Goal: Transaction & Acquisition: Purchase product/service

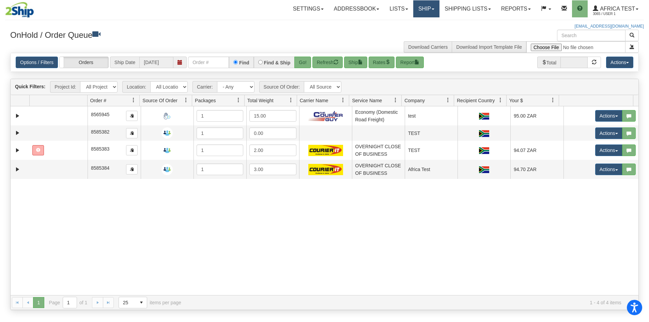
click at [428, 8] on link "Ship" at bounding box center [426, 8] width 26 height 17
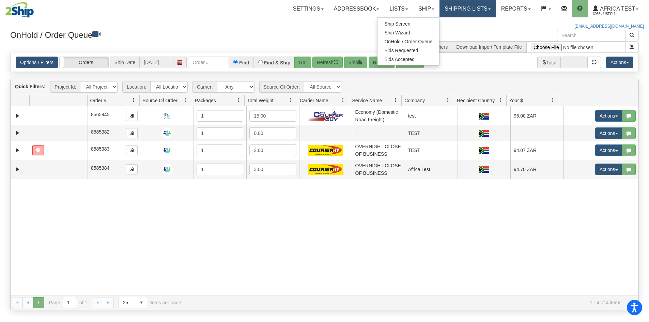
click at [447, 10] on link "Shipping lists" at bounding box center [467, 8] width 56 height 17
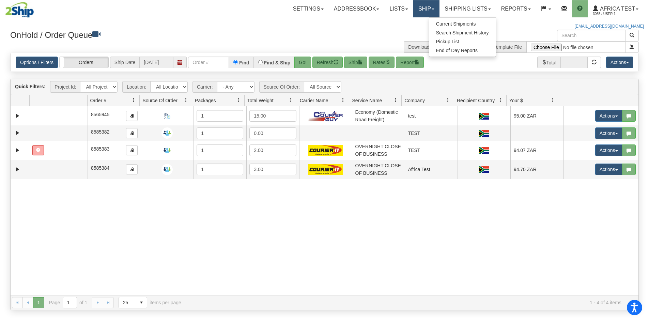
click at [429, 17] on link "Ship" at bounding box center [426, 8] width 26 height 17
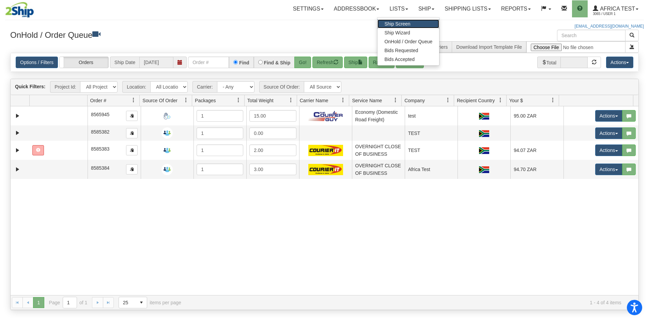
click at [410, 22] on link "Ship Screen" at bounding box center [408, 23] width 62 height 9
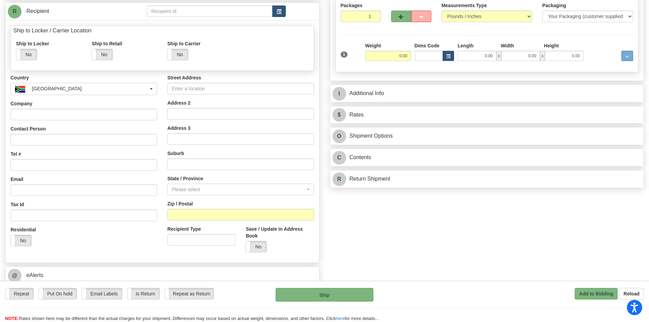
scroll to position [102, 0]
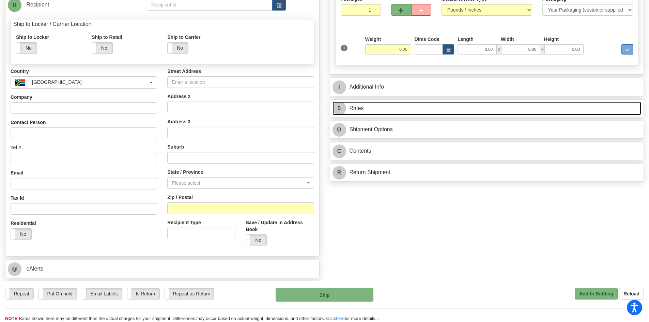
click at [398, 113] on link "$ Rates" at bounding box center [486, 108] width 309 height 14
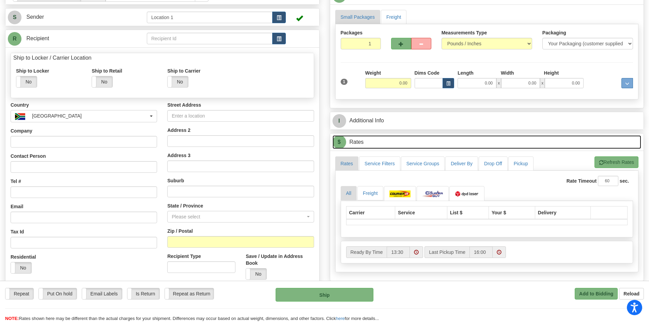
scroll to position [68, 0]
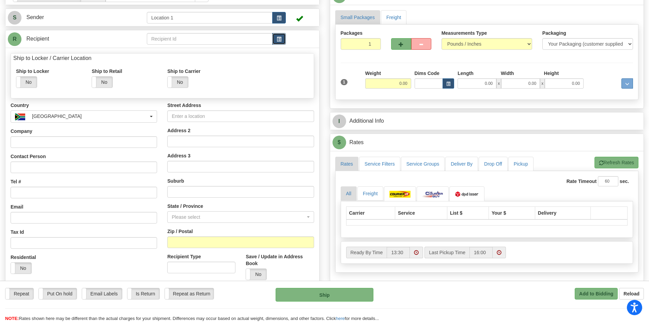
click at [279, 37] on span "button" at bounding box center [278, 39] width 5 height 4
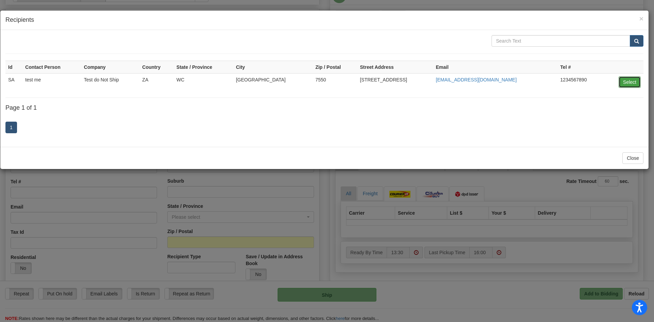
click at [629, 81] on button "Select" at bounding box center [629, 82] width 22 height 12
type input "SA"
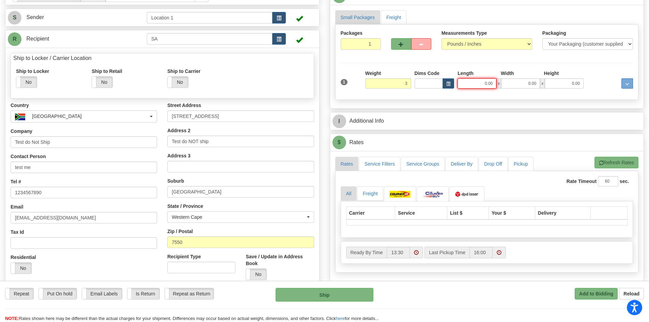
type input "3.00"
drag, startPoint x: 492, startPoint y: 81, endPoint x: 502, endPoint y: 83, distance: 10.4
click at [497, 83] on div "0.00 x 0.00 x 0.00" at bounding box center [520, 83] width 126 height 10
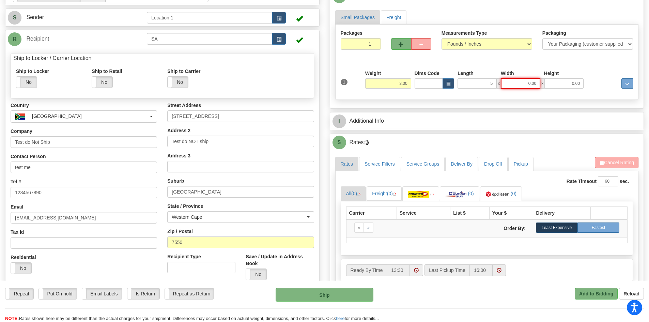
type input "5.00"
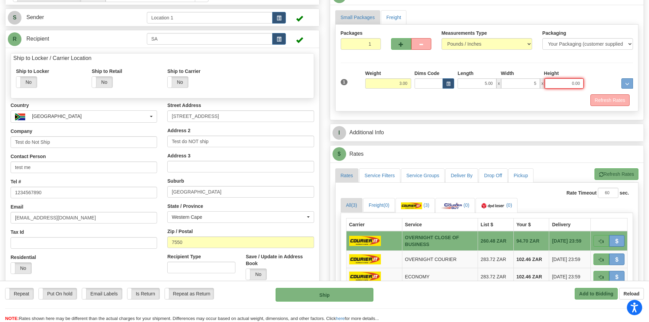
type input "5.00"
click at [610, 170] on button "Refresh Rates" at bounding box center [616, 174] width 44 height 12
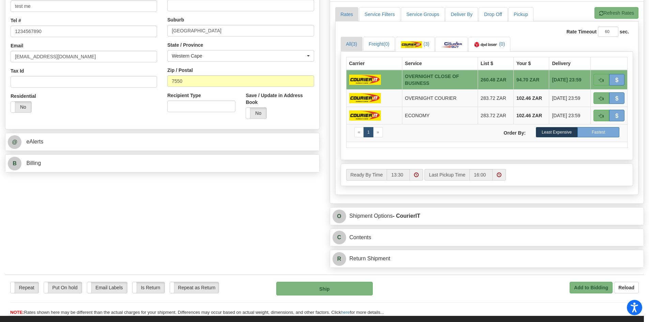
scroll to position [238, 0]
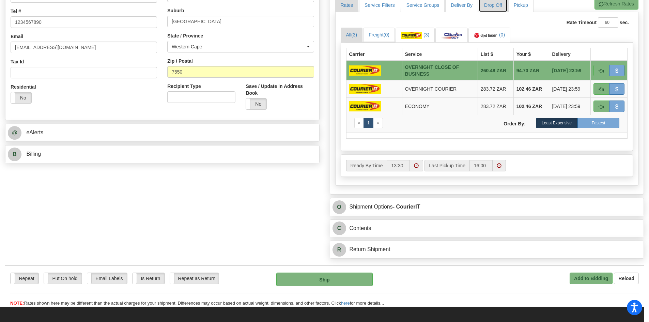
click at [483, 1] on link "Drop Off" at bounding box center [492, 5] width 29 height 14
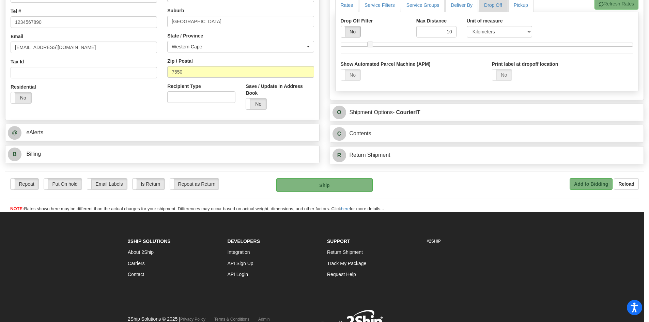
click at [350, 33] on label "No" at bounding box center [350, 31] width 19 height 11
click at [500, 73] on label "No" at bounding box center [501, 74] width 19 height 11
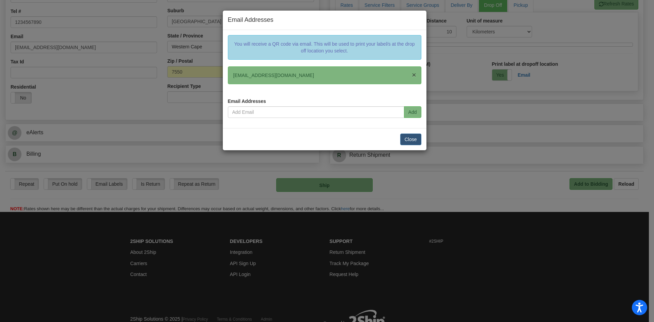
click at [415, 77] on span "×" at bounding box center [414, 75] width 4 height 8
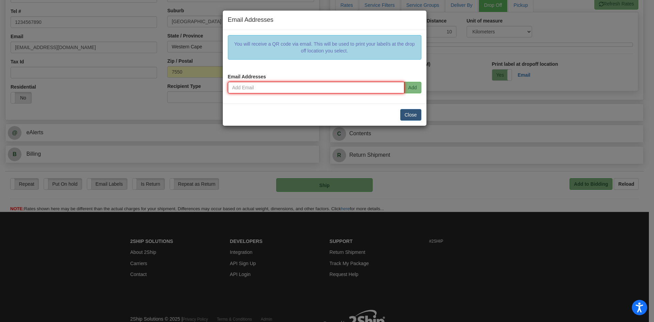
click at [293, 85] on input "email" at bounding box center [316, 88] width 176 height 12
type input "corina.tufa@ship.com"
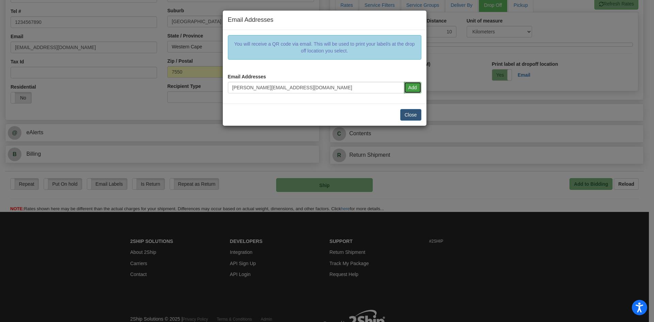
click at [413, 91] on button "Add" at bounding box center [412, 88] width 17 height 12
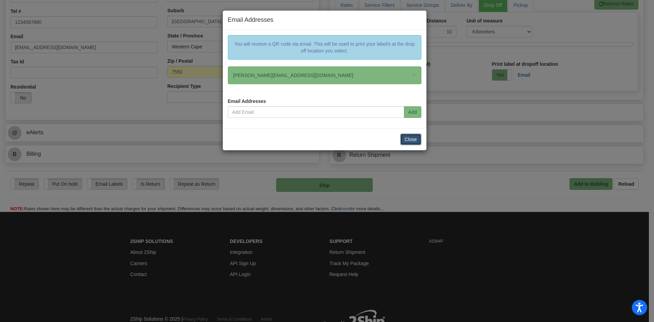
click at [416, 144] on button "Close" at bounding box center [410, 139] width 21 height 12
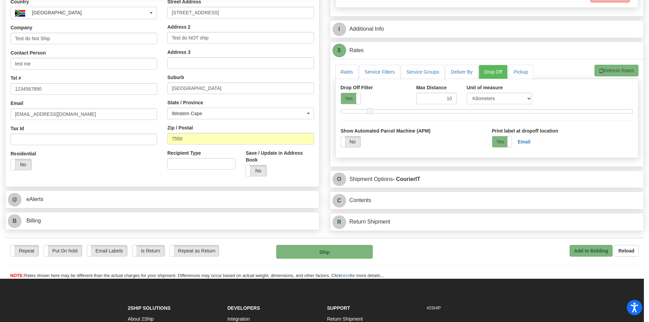
scroll to position [170, 0]
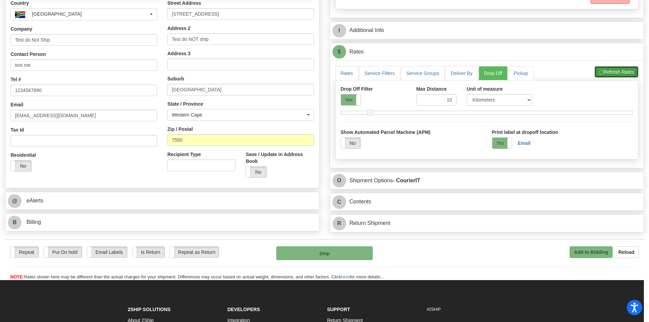
click at [605, 69] on button "Refresh Rates" at bounding box center [616, 72] width 44 height 12
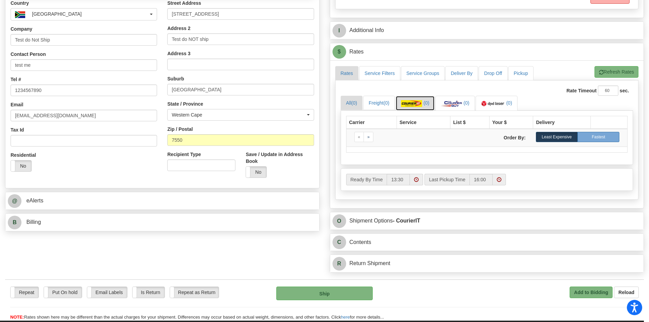
click at [418, 100] on img at bounding box center [411, 103] width 21 height 7
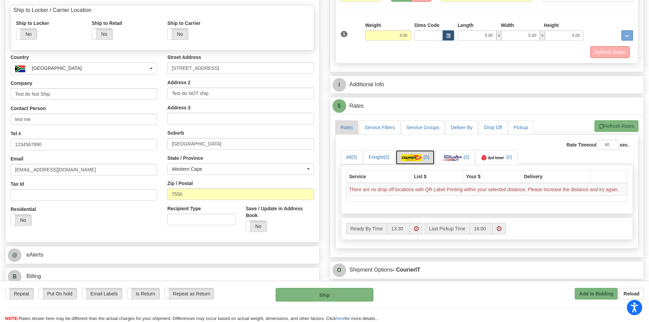
scroll to position [34, 0]
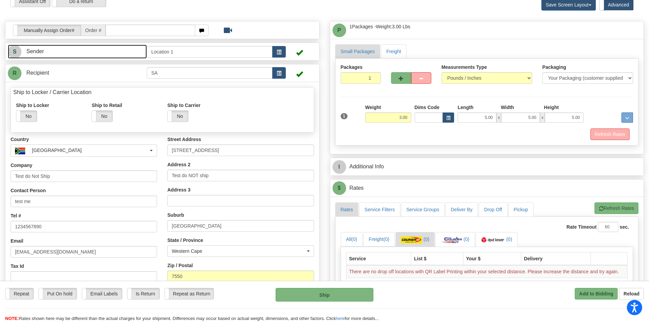
click at [130, 54] on link "S Sender" at bounding box center [77, 52] width 139 height 14
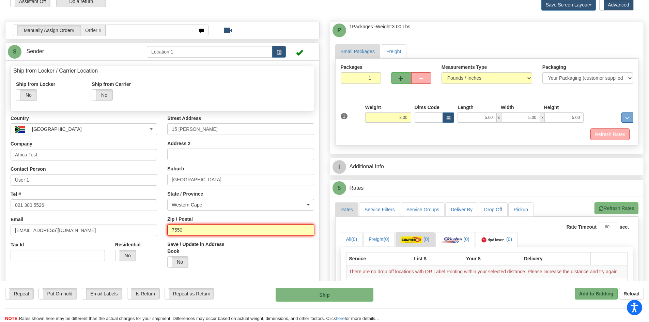
drag, startPoint x: 196, startPoint y: 229, endPoint x: 155, endPoint y: 229, distance: 40.5
click at [158, 230] on div "Country AFGHANISTAN ALBANIA ALGERIA AMERICAN SAMOA ANDORRA ANGOLA ANGUILLA ANTI…" at bounding box center [162, 209] width 314 height 189
type input "8001"
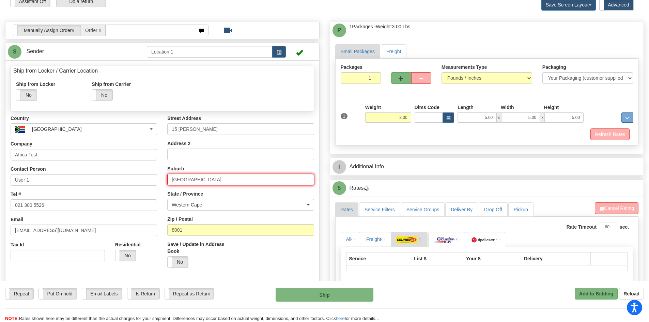
drag, startPoint x: 214, startPoint y: 180, endPoint x: 136, endPoint y: 165, distance: 79.9
click at [136, 165] on div "Country AFGHANISTAN ALBANIA ALGERIA AMERICAN SAMOA ANDORRA ANGOLA ANGUILLA ANTI…" at bounding box center [162, 209] width 314 height 189
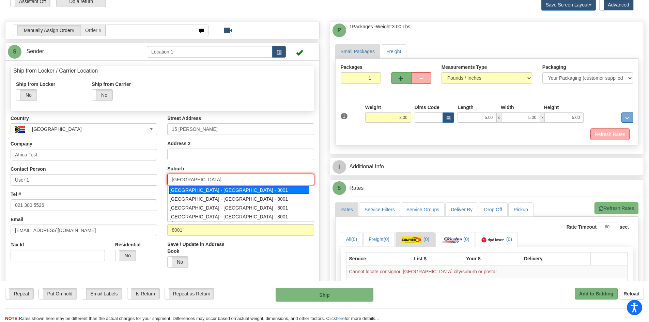
click at [222, 188] on div "CAPE TOWN - CAPE TOWN - 8001" at bounding box center [239, 189] width 140 height 7
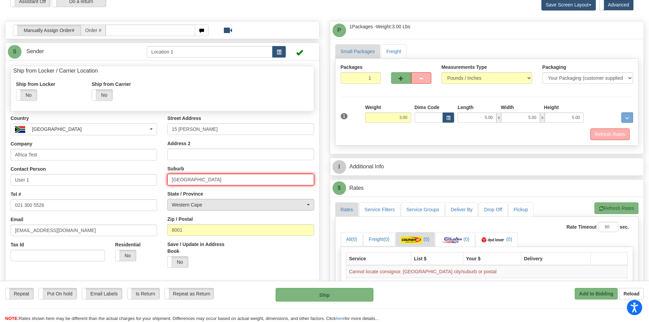
type input "[GEOGRAPHIC_DATA]"
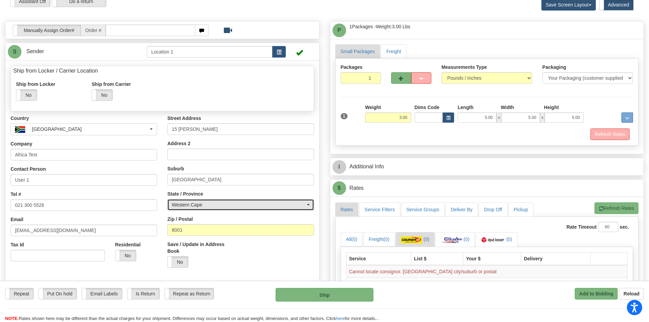
click at [219, 206] on div "Western Cape" at bounding box center [238, 204] width 133 height 7
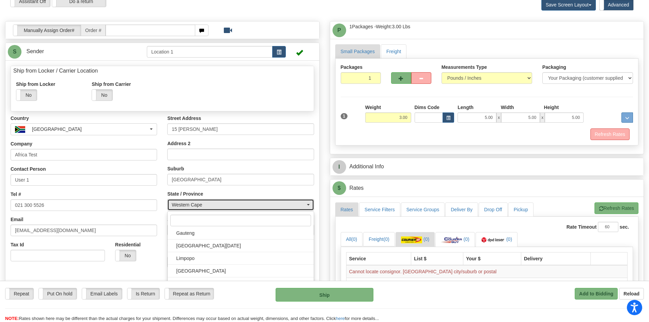
click at [219, 206] on div "Western Cape" at bounding box center [238, 204] width 133 height 7
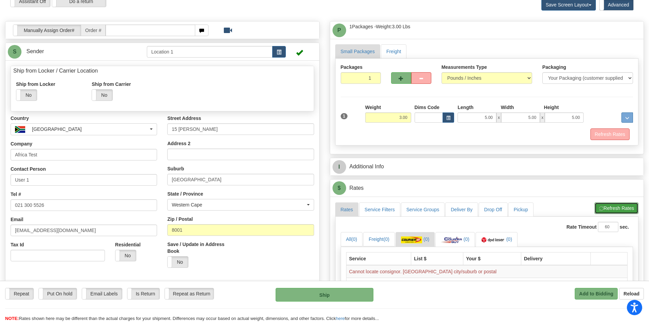
click at [609, 206] on button "Refresh Rates" at bounding box center [616, 208] width 44 height 12
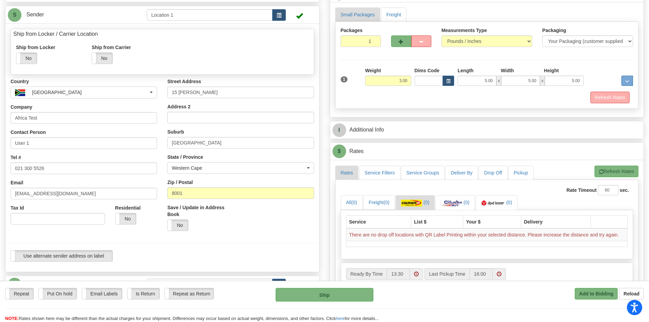
scroll to position [102, 0]
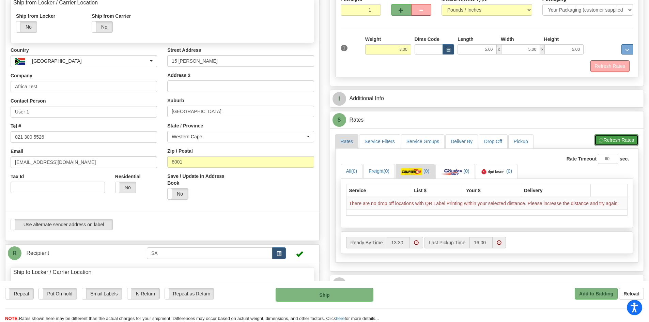
click at [614, 142] on button "Refresh Rates" at bounding box center [616, 140] width 44 height 12
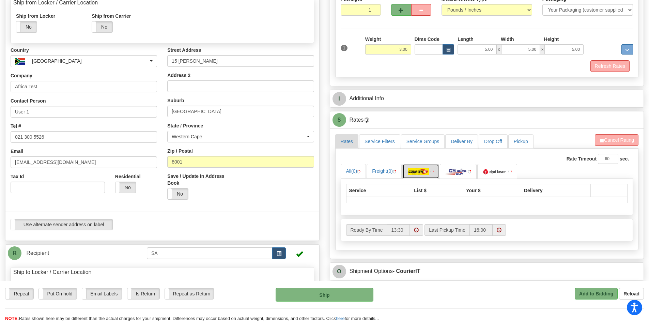
click at [422, 169] on img at bounding box center [418, 171] width 21 height 7
click at [463, 142] on link "Deliver By" at bounding box center [461, 141] width 33 height 14
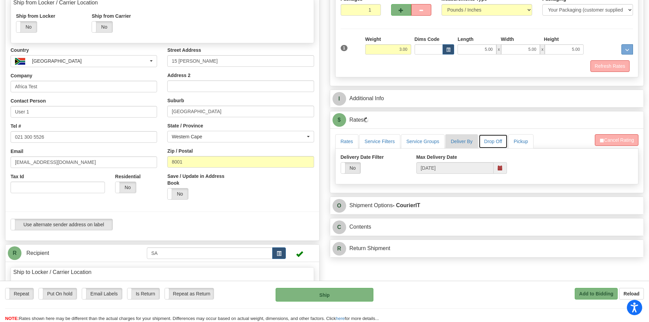
click at [489, 140] on link "Drop Off" at bounding box center [492, 141] width 29 height 14
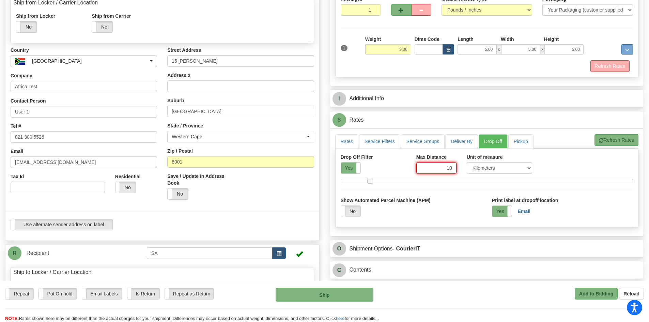
drag, startPoint x: 441, startPoint y: 169, endPoint x: 475, endPoint y: 169, distance: 34.1
click at [467, 169] on div "Drop Off Filter Yes No Max Distance 10 Unit of measure Kilometers Miles" at bounding box center [486, 166] width 303 height 25
click at [603, 138] on button "Refresh Rates" at bounding box center [616, 140] width 44 height 12
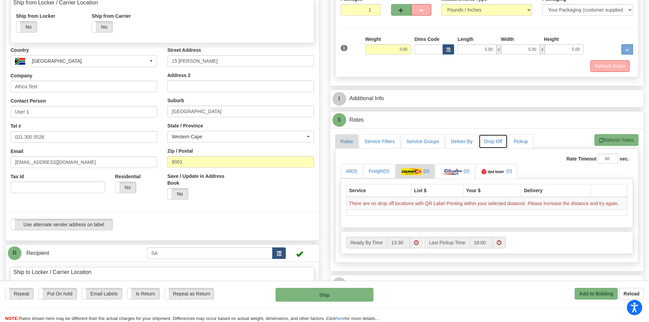
click at [492, 141] on link "Drop Off" at bounding box center [492, 141] width 29 height 14
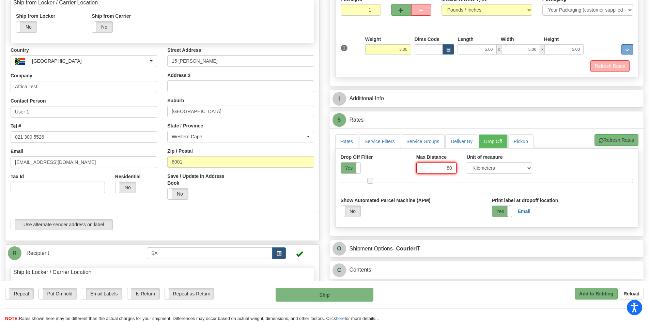
drag, startPoint x: 431, startPoint y: 167, endPoint x: 485, endPoint y: 176, distance: 55.3
click at [477, 176] on div "Drop Off Filter Yes No Max Distance 80 Unit of measure Kilometers Miles" at bounding box center [486, 166] width 303 height 25
type input "250"
click at [620, 135] on button "Refresh Rates" at bounding box center [616, 140] width 44 height 12
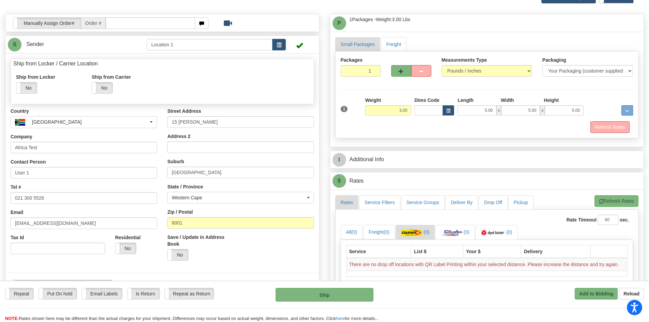
scroll to position [40, 0]
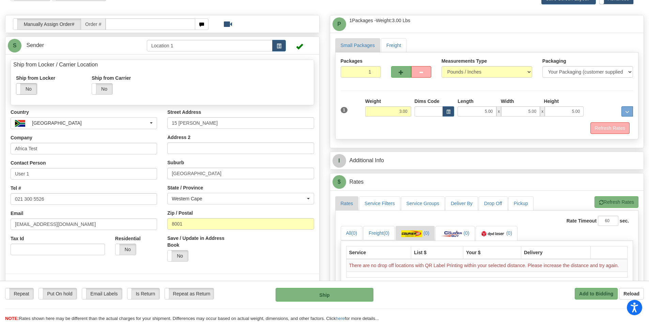
click at [29, 85] on label "No" at bounding box center [26, 88] width 20 height 11
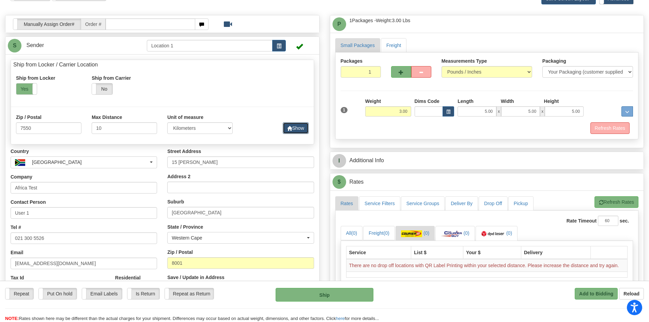
click at [303, 125] on button "Show" at bounding box center [296, 128] width 26 height 12
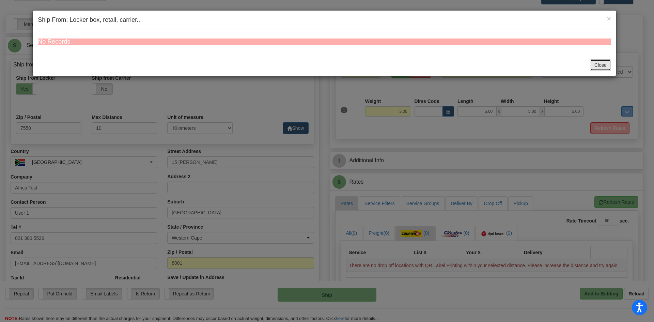
click at [595, 65] on button "Close" at bounding box center [600, 65] width 21 height 12
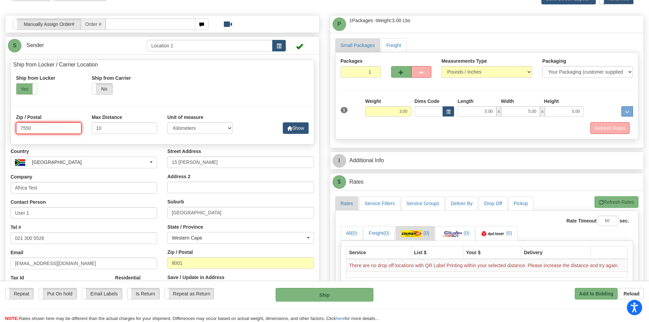
drag, startPoint x: 37, startPoint y: 129, endPoint x: 1, endPoint y: 121, distance: 37.7
type input "8001"
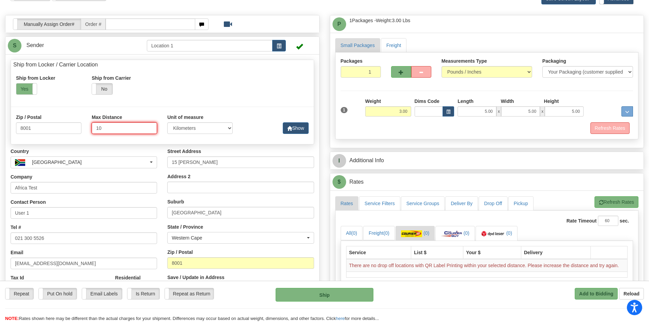
drag, startPoint x: 109, startPoint y: 128, endPoint x: 84, endPoint y: 124, distance: 24.5
click at [84, 107] on div "Zip / Postal 8001 Max Distance 10 Unit of measure Kilometers Miles Show" at bounding box center [162, 107] width 303 height 0
type input "50"
click at [290, 130] on span "button" at bounding box center [289, 128] width 5 height 4
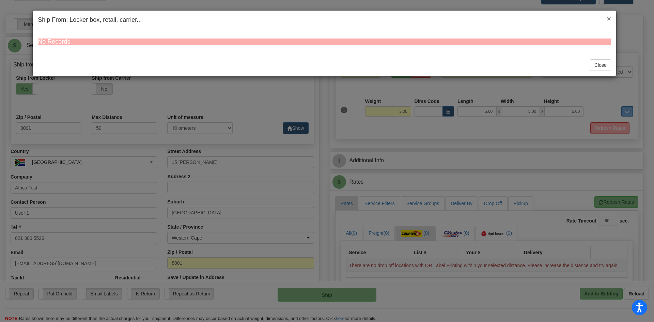
click at [609, 20] on span "×" at bounding box center [608, 19] width 4 height 8
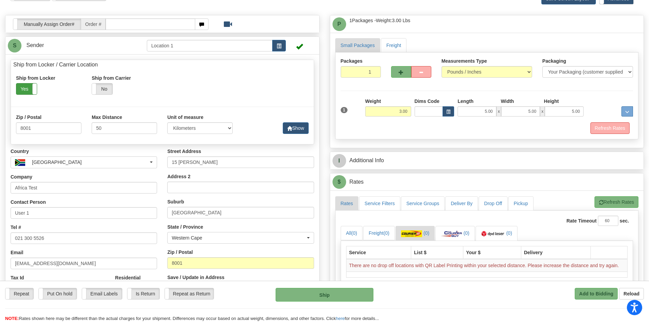
click at [27, 90] on label "Yes" at bounding box center [26, 88] width 20 height 11
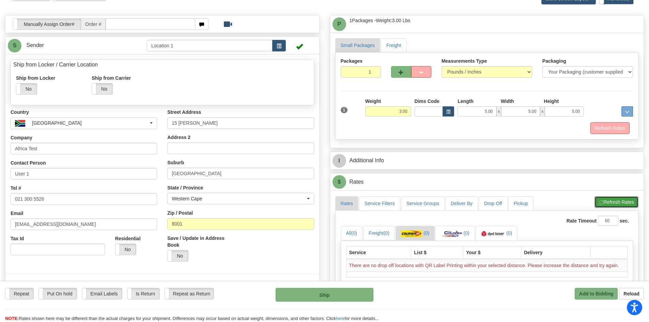
click at [615, 202] on button "Refresh Rates" at bounding box center [616, 202] width 44 height 12
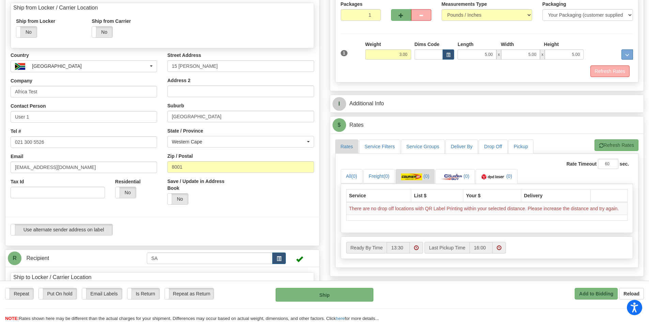
scroll to position [74, 0]
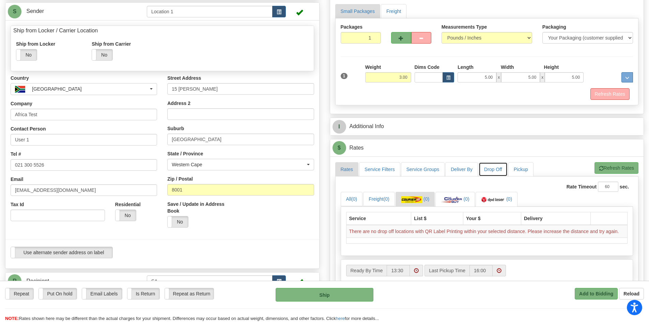
click at [503, 171] on link "Drop Off" at bounding box center [492, 169] width 29 height 14
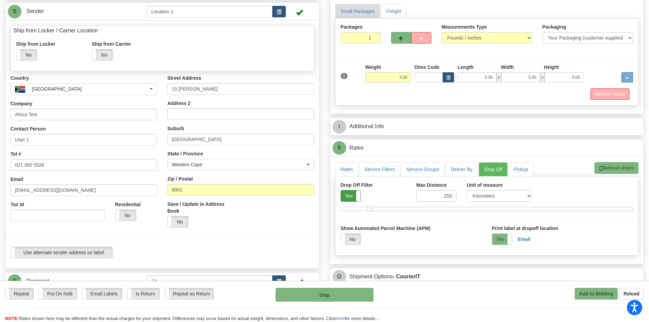
click at [341, 195] on label "Yes" at bounding box center [350, 195] width 19 height 11
click at [611, 166] on button "Refresh Rates" at bounding box center [616, 168] width 44 height 12
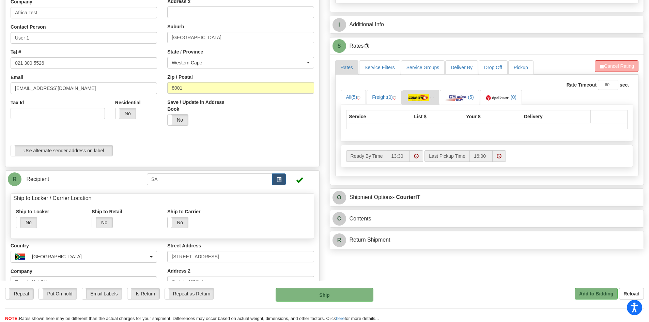
scroll to position [176, 0]
click at [26, 292] on label "Repeat" at bounding box center [19, 293] width 28 height 11
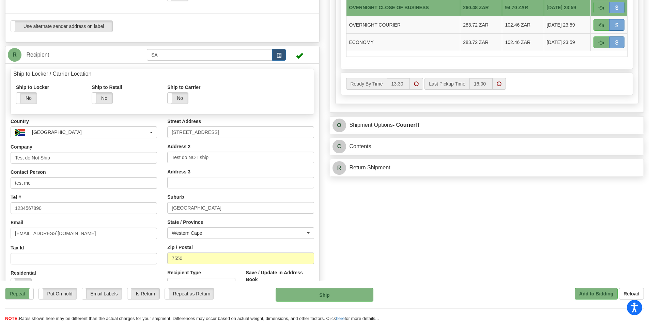
scroll to position [381, 0]
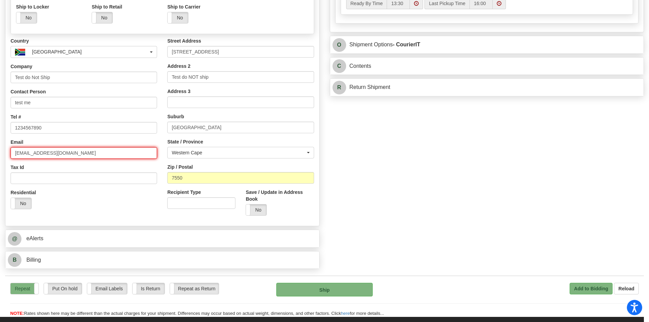
drag, startPoint x: 43, startPoint y: 154, endPoint x: 0, endPoint y: 152, distance: 43.3
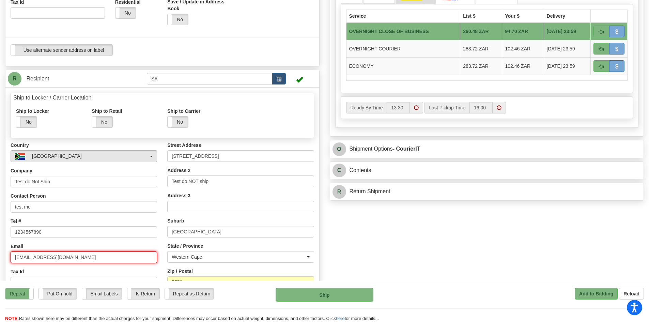
scroll to position [279, 0]
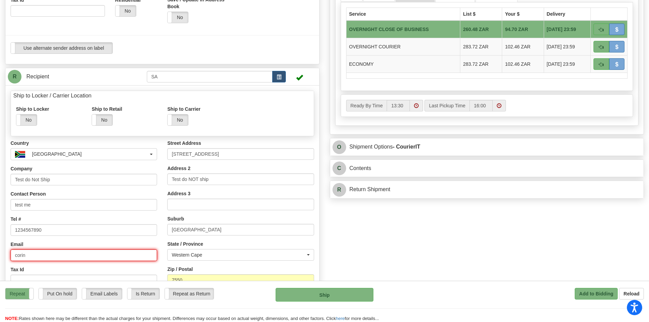
type input "corina.tufa@2ship.com"
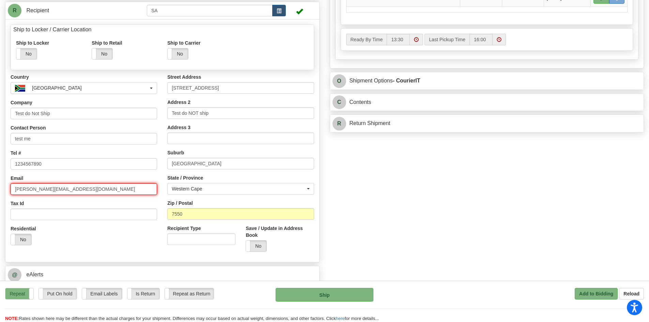
scroll to position [415, 0]
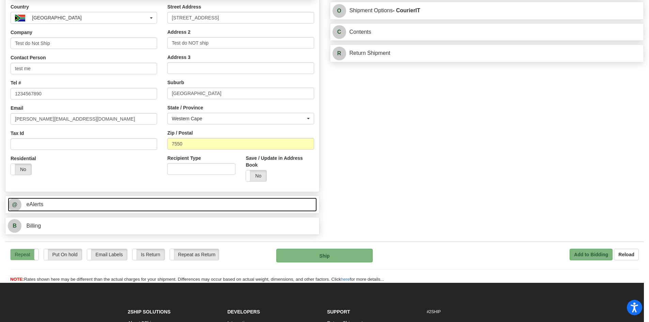
click at [78, 207] on link "@ eAlerts" at bounding box center [162, 204] width 309 height 14
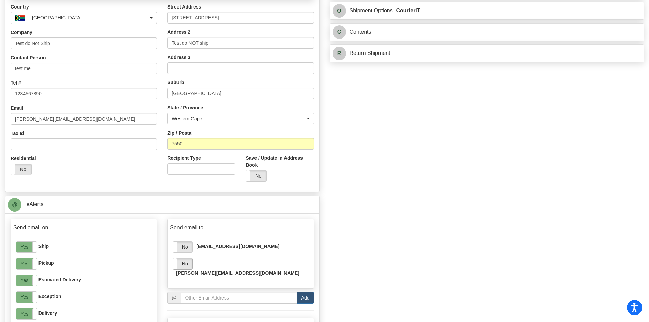
click at [179, 267] on label "No" at bounding box center [182, 263] width 19 height 11
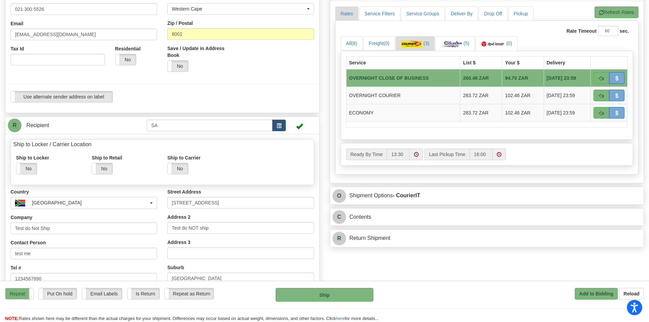
scroll to position [210, 0]
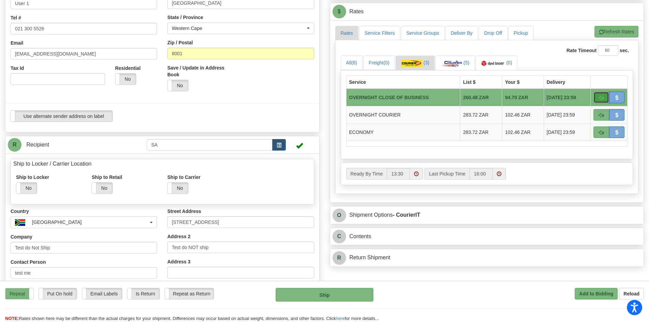
click at [600, 96] on span "button" at bounding box center [601, 98] width 5 height 4
type input "OCB"
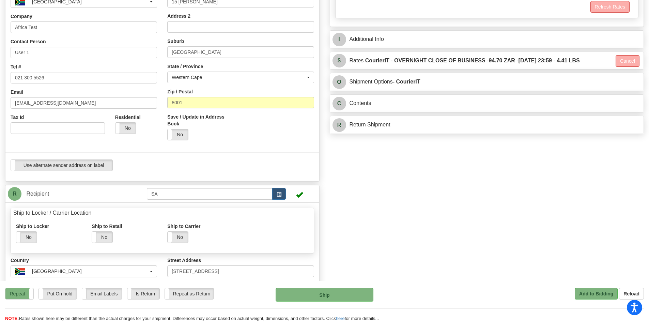
scroll to position [142, 0]
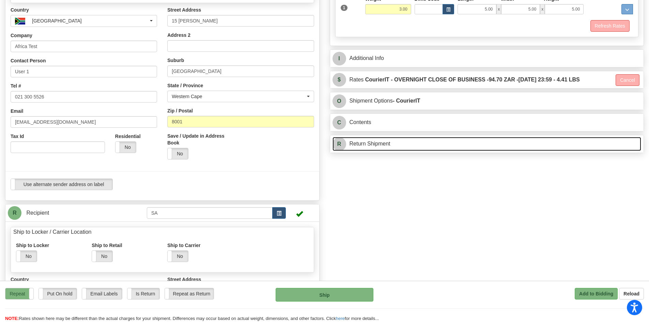
click at [370, 139] on link "R Return Shipment" at bounding box center [486, 144] width 309 height 14
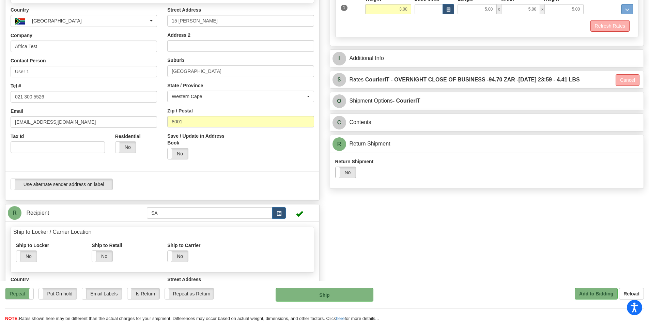
click at [354, 171] on label "No" at bounding box center [345, 172] width 20 height 11
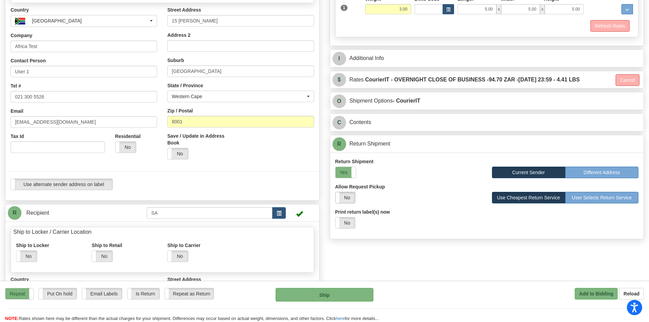
click at [353, 196] on label "No" at bounding box center [344, 197] width 19 height 11
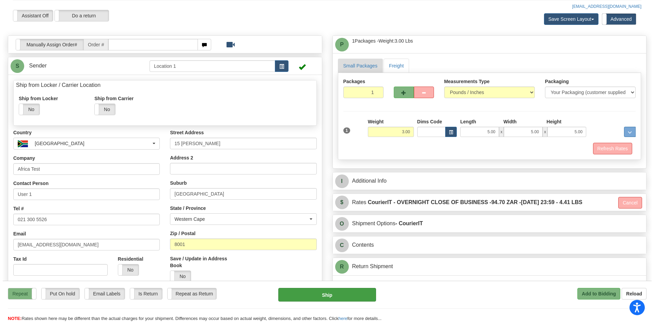
scroll to position [6, 0]
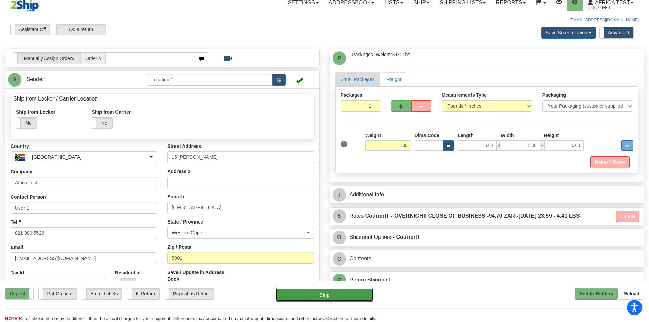
click at [316, 297] on button "Ship" at bounding box center [324, 295] width 98 height 14
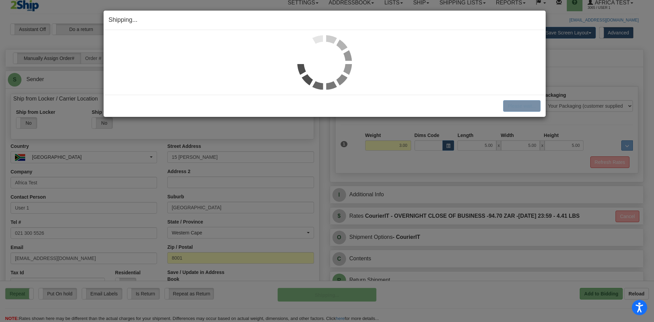
select select "1"
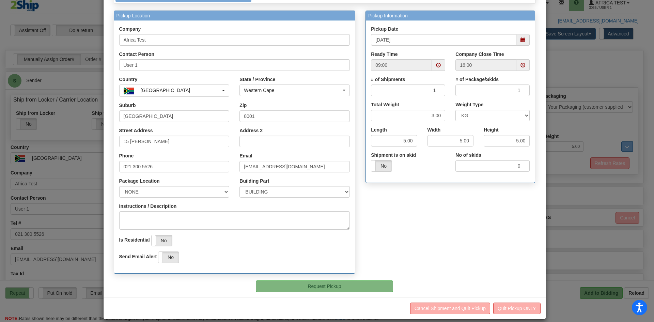
scroll to position [64, 0]
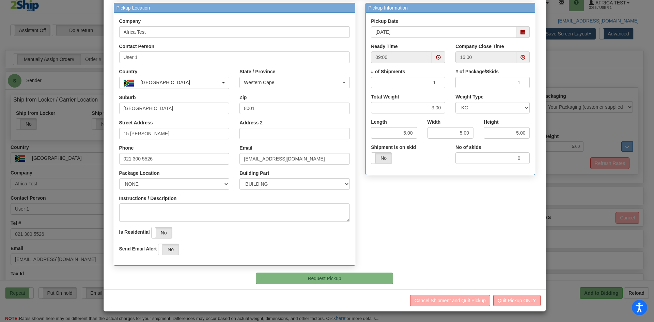
click at [509, 292] on div "Close Cancel Cancel Shipment and Quit Pickup Quit Pickup ONLY" at bounding box center [325, 300] width 442 height 22
click at [510, 297] on button "Quit Pickup ONLY" at bounding box center [516, 301] width 47 height 12
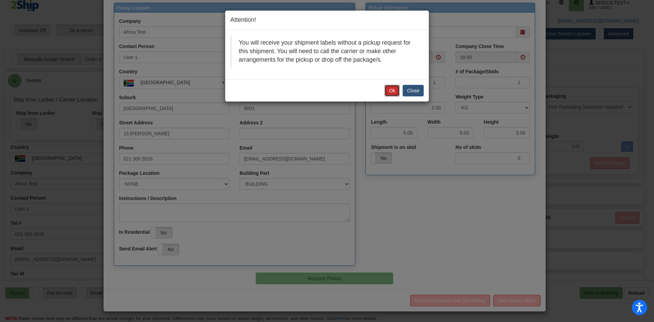
click at [389, 94] on button "Ok" at bounding box center [391, 91] width 15 height 12
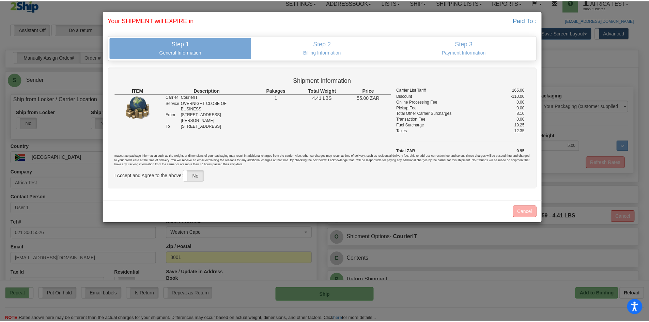
scroll to position [0, 0]
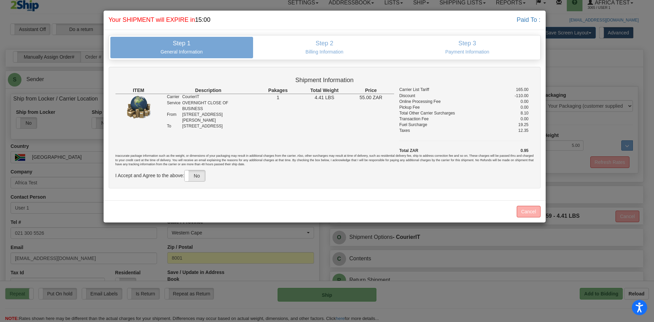
click at [196, 175] on label "No" at bounding box center [195, 175] width 20 height 11
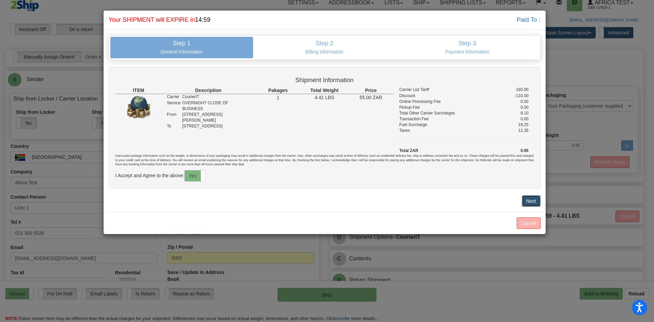
click at [532, 199] on button "Next" at bounding box center [531, 201] width 19 height 12
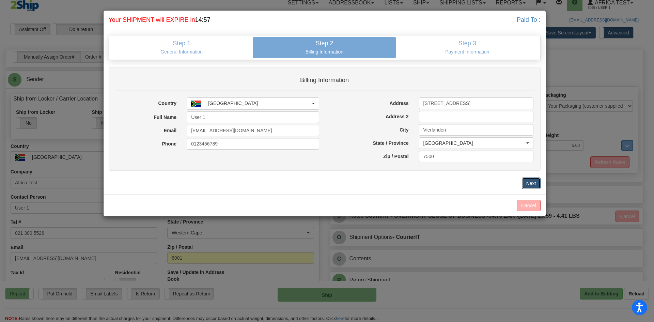
click at [537, 184] on button "Next" at bounding box center [531, 183] width 19 height 12
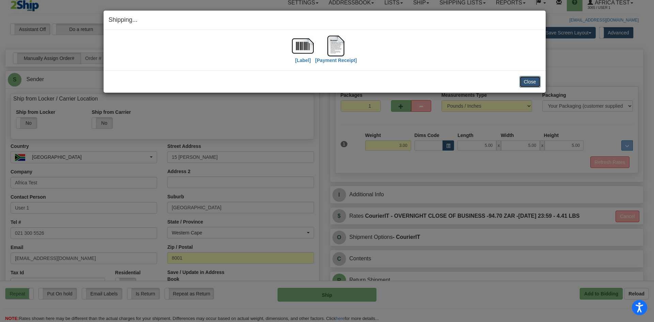
click at [526, 82] on button "Close" at bounding box center [529, 82] width 21 height 12
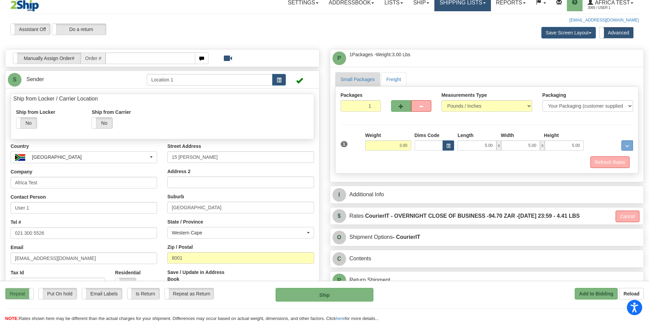
click at [454, 8] on link "Shipping lists" at bounding box center [462, 2] width 56 height 17
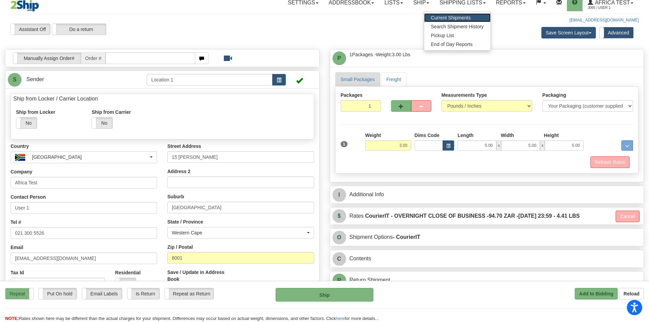
click at [448, 21] on link "Current Shipments" at bounding box center [457, 17] width 66 height 9
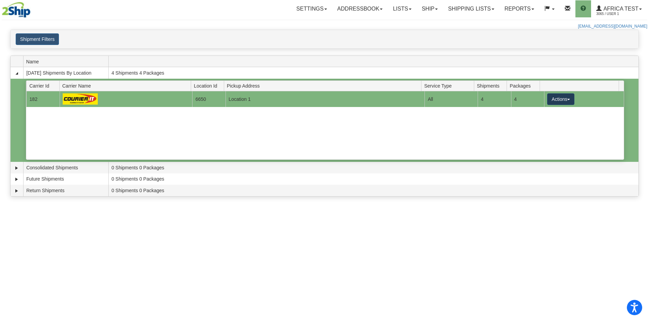
click at [552, 98] on button "Actions" at bounding box center [560, 99] width 27 height 12
click at [540, 111] on span "Details" at bounding box center [535, 111] width 18 height 5
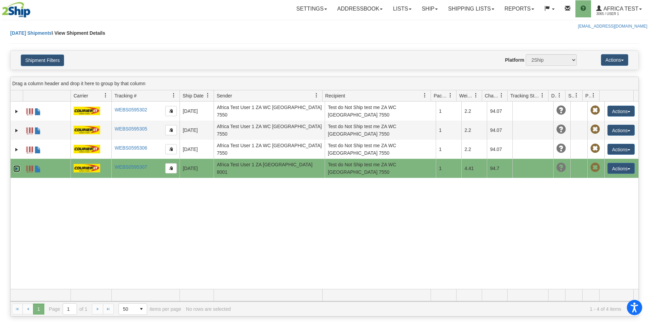
click at [15, 167] on link "Expand" at bounding box center [16, 168] width 7 height 7
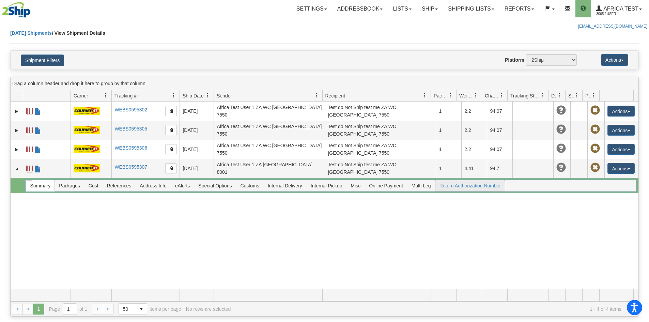
click at [463, 187] on span "Return Authorization Number" at bounding box center [470, 185] width 70 height 11
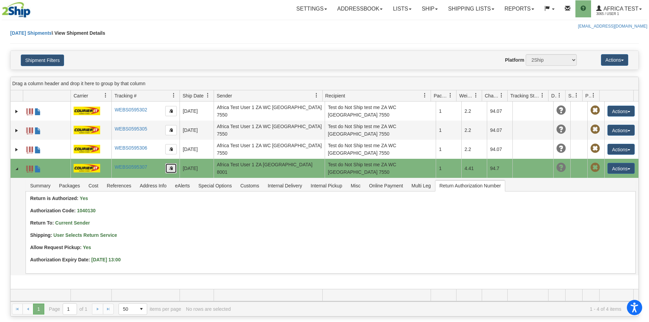
click at [170, 171] on button "button" at bounding box center [171, 168] width 12 height 10
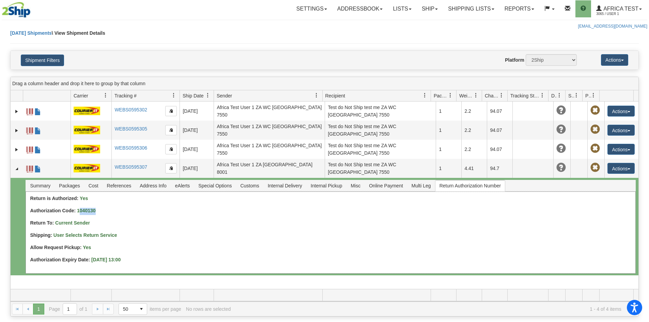
drag, startPoint x: 78, startPoint y: 208, endPoint x: 98, endPoint y: 210, distance: 19.5
click at [98, 210] on div "Authorization Code: 1040130" at bounding box center [330, 211] width 601 height 7
drag, startPoint x: 78, startPoint y: 209, endPoint x: 104, endPoint y: 211, distance: 26.0
click at [104, 211] on div "Authorization Code: 1040130" at bounding box center [330, 211] width 601 height 7
copy strong "1040130"
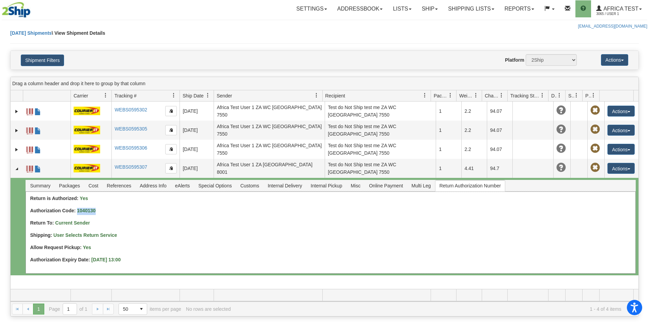
copy strong "1040130"
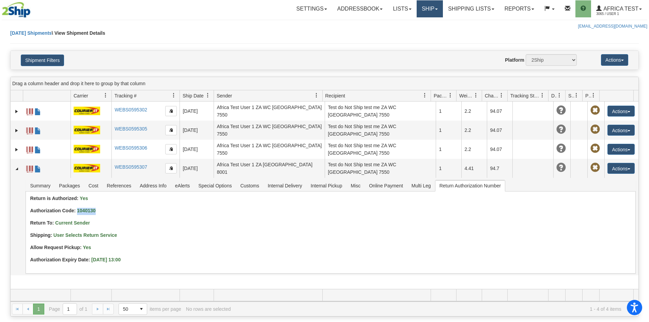
click at [422, 11] on link "Ship" at bounding box center [429, 8] width 26 height 17
click at [407, 31] on span "Ship Wizard" at bounding box center [400, 32] width 26 height 5
click at [435, 9] on span at bounding box center [436, 9] width 3 height 1
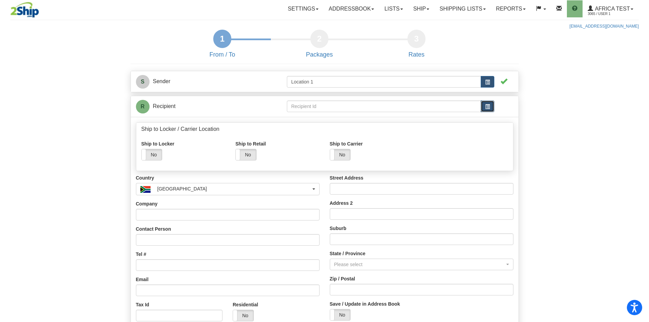
click at [485, 108] on span "button" at bounding box center [487, 106] width 5 height 5
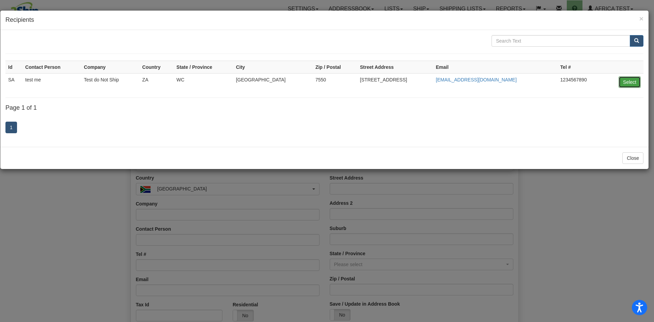
click at [629, 78] on button "Select" at bounding box center [629, 82] width 22 height 12
type input "SA"
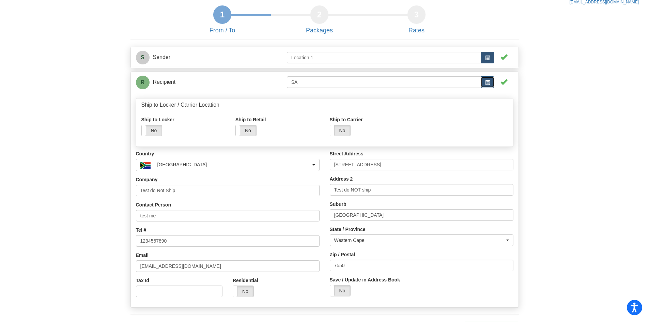
scroll to position [102, 0]
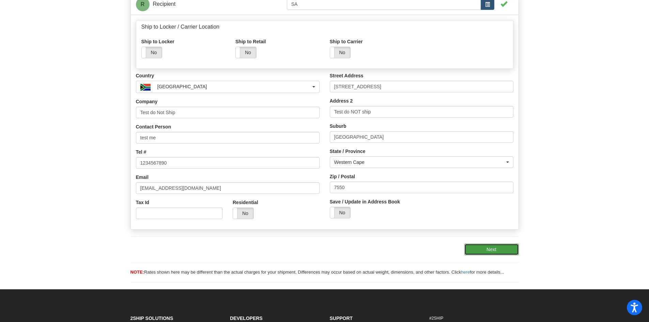
click at [494, 246] on button "Next" at bounding box center [491, 249] width 54 height 12
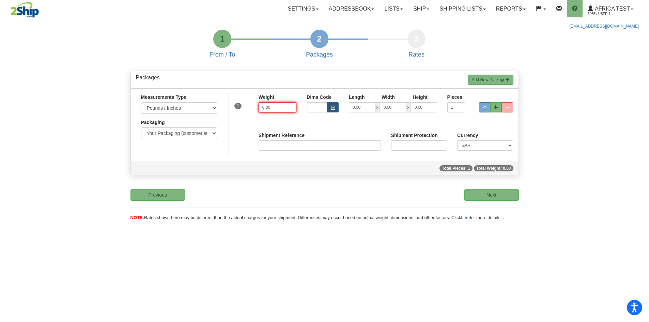
drag, startPoint x: 277, startPoint y: 110, endPoint x: 237, endPoint y: 104, distance: 40.9
click at [237, 104] on div "1 Weight 0.00 Dims Code Length Width 0.00" at bounding box center [372, 106] width 291 height 24
type input "5.00"
click at [351, 114] on div "Dims Code Length Width Height 0.00 x 0.00 x 0.00 1" at bounding box center [385, 106] width 169 height 24
click at [488, 190] on button "Next" at bounding box center [491, 195] width 54 height 12
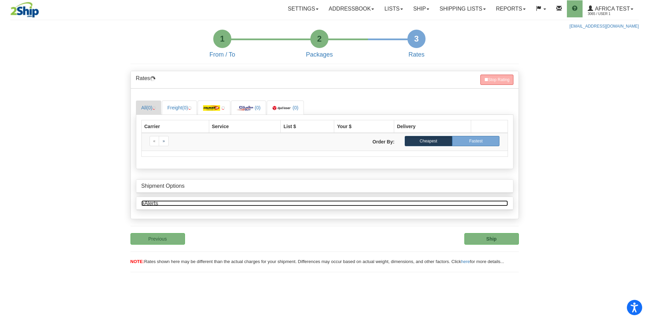
click at [155, 205] on link "eAlerts" at bounding box center [324, 203] width 366 height 6
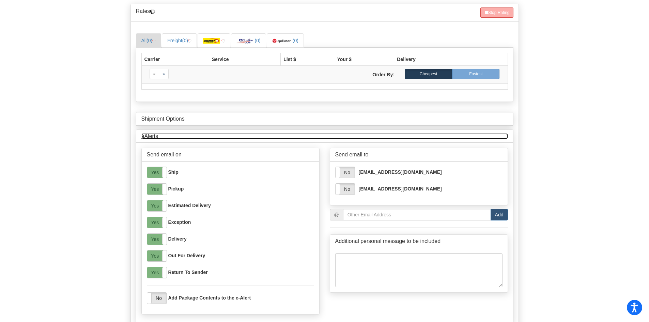
scroll to position [68, 0]
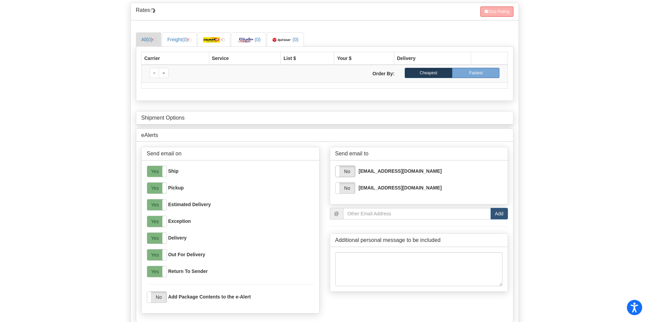
click at [348, 170] on label "No" at bounding box center [344, 171] width 19 height 11
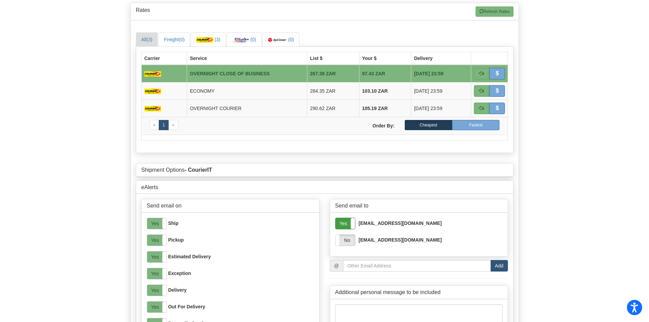
click at [343, 223] on label "Yes" at bounding box center [344, 223] width 19 height 11
click at [353, 261] on input "email" at bounding box center [417, 266] width 148 height 12
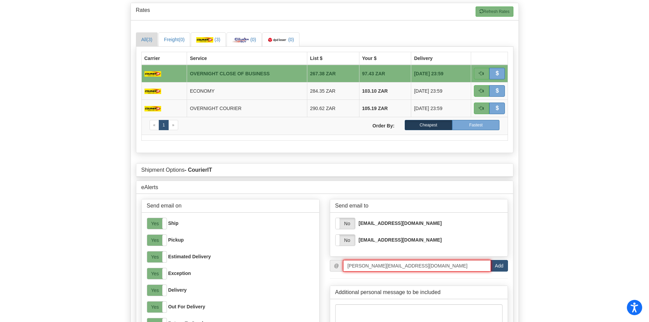
type input "corina.tufa@2ship.com"
click at [496, 266] on button "Add" at bounding box center [498, 266] width 17 height 12
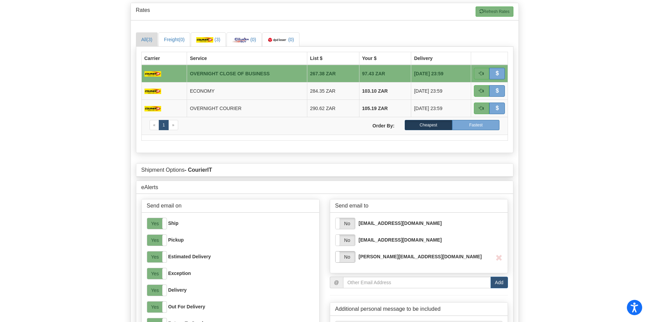
click at [347, 257] on label "No" at bounding box center [344, 256] width 19 height 11
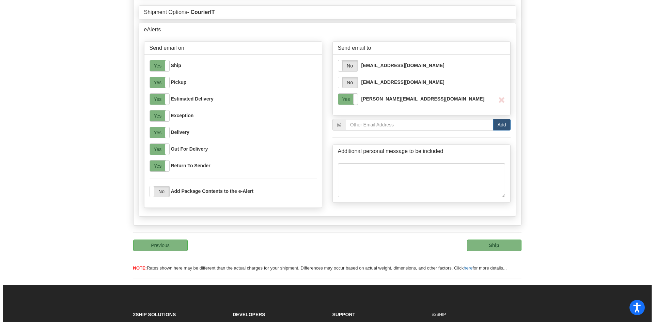
scroll to position [238, 0]
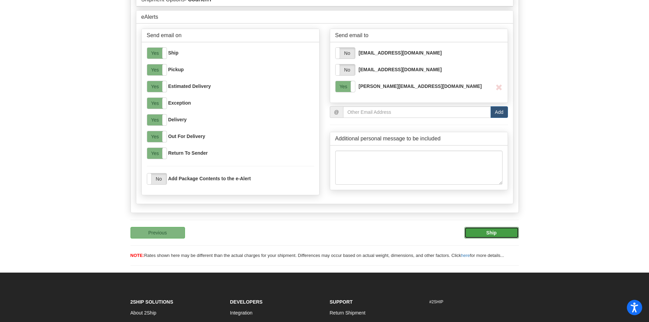
click at [484, 233] on button "Ship" at bounding box center [491, 233] width 54 height 12
type input "OCB"
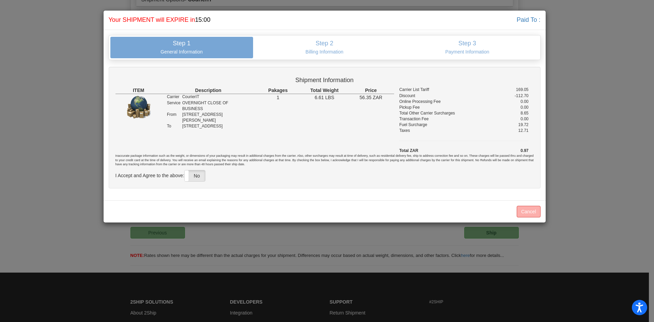
click at [207, 178] on div "Inaccurate package information such as the weight, or dimensions of your packag…" at bounding box center [324, 134] width 418 height 95
click at [201, 177] on label "No" at bounding box center [195, 175] width 20 height 11
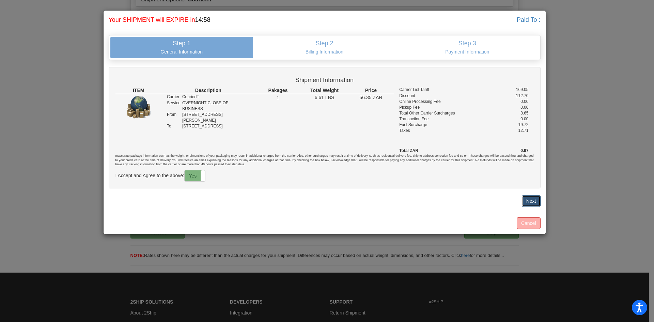
click at [531, 201] on button "Next" at bounding box center [531, 201] width 19 height 12
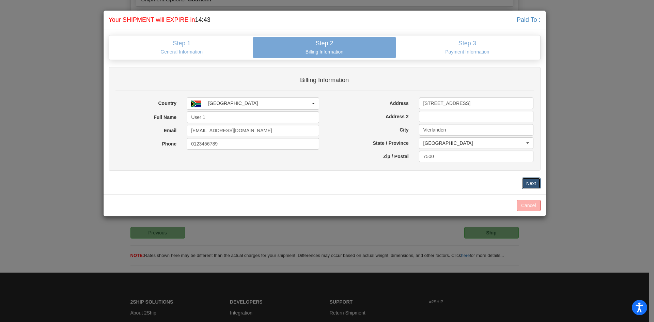
click at [527, 186] on button "Next" at bounding box center [531, 183] width 19 height 12
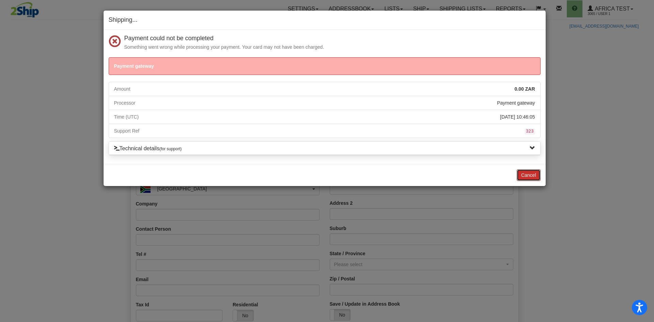
click at [526, 174] on button "Cancel" at bounding box center [529, 175] width 24 height 12
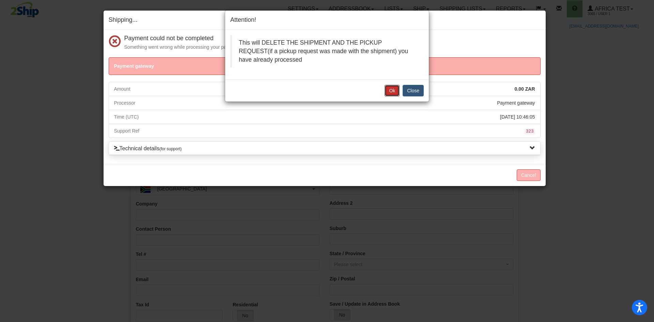
click at [392, 92] on button "Ok" at bounding box center [391, 91] width 15 height 12
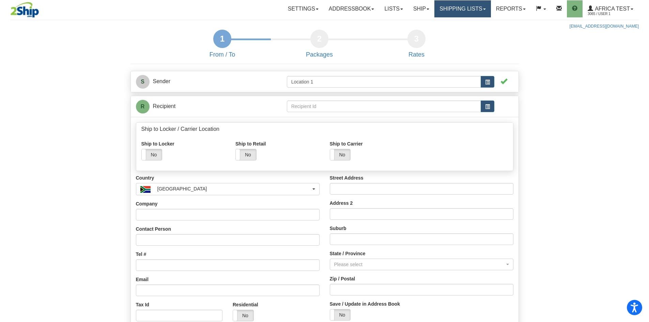
click at [456, 8] on link "Shipping lists" at bounding box center [462, 8] width 56 height 17
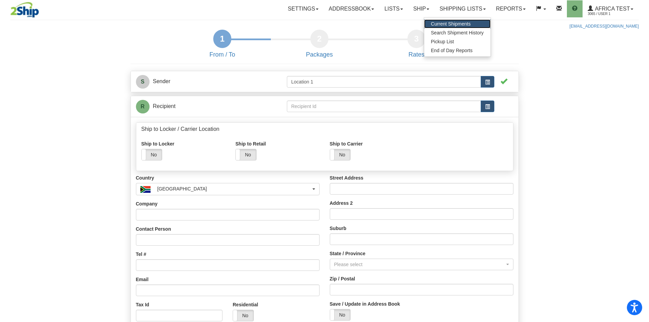
click at [453, 26] on span "Current Shipments" at bounding box center [451, 23] width 40 height 5
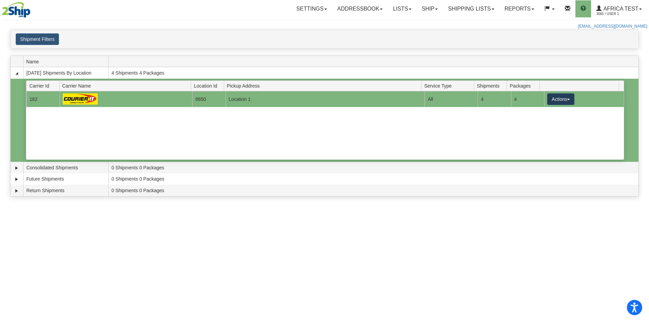
click at [558, 103] on button "Actions" at bounding box center [560, 99] width 27 height 12
click at [544, 112] on span "Details" at bounding box center [535, 111] width 18 height 5
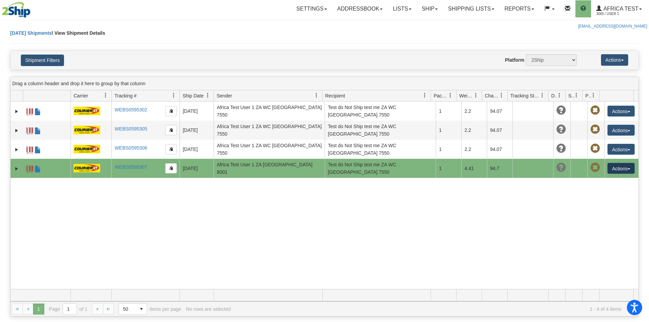
click at [613, 169] on button "Actions" at bounding box center [620, 168] width 27 height 11
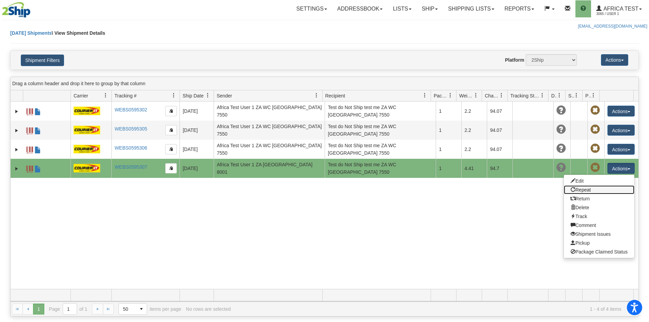
click at [576, 191] on link "Repeat" at bounding box center [599, 189] width 70 height 9
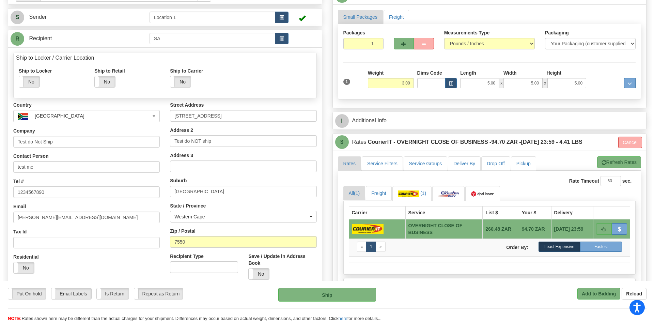
scroll to position [68, 0]
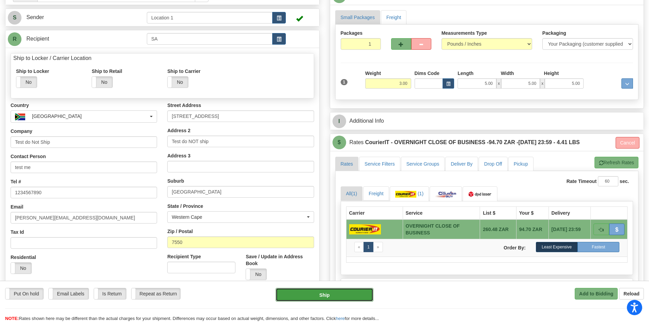
click at [335, 295] on button "Ship" at bounding box center [324, 295] width 98 height 14
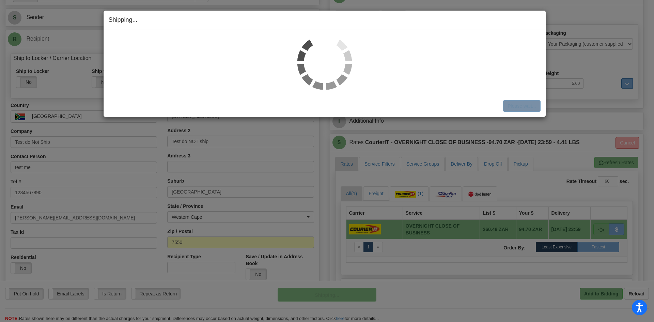
select select "1"
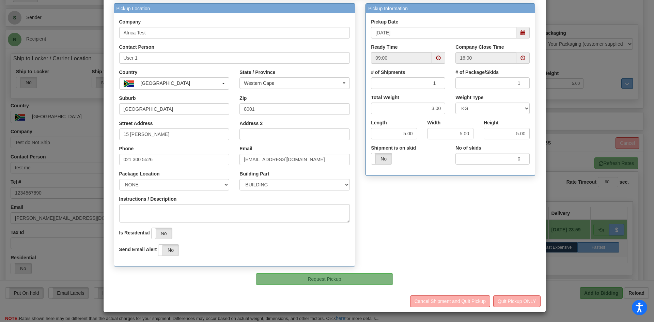
scroll to position [64, 0]
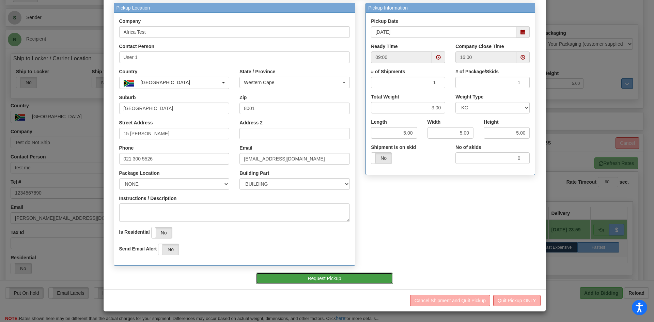
click at [353, 280] on button "Request Pickup" at bounding box center [324, 278] width 137 height 12
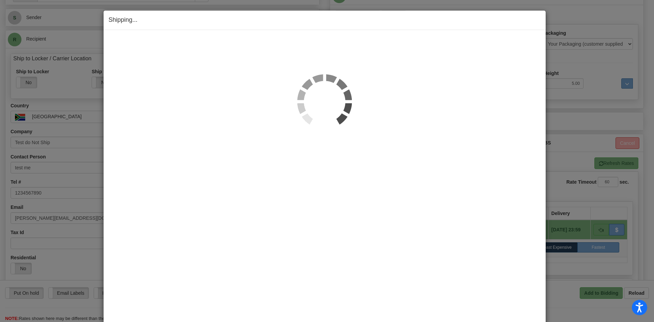
scroll to position [67, 0]
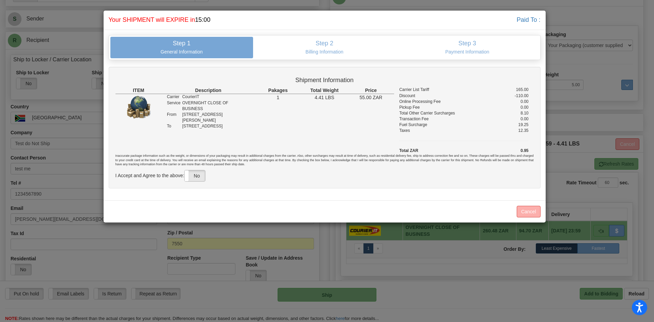
click at [202, 178] on label "No" at bounding box center [195, 175] width 20 height 11
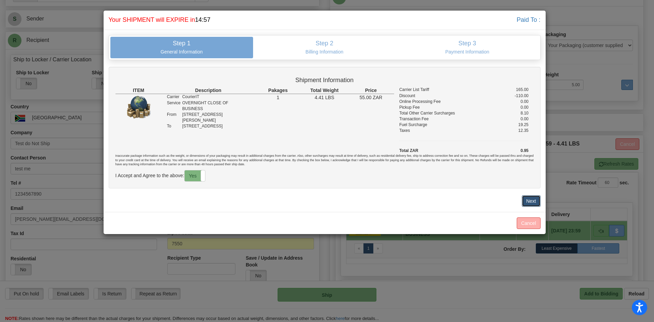
click at [526, 201] on button "Next" at bounding box center [531, 201] width 19 height 12
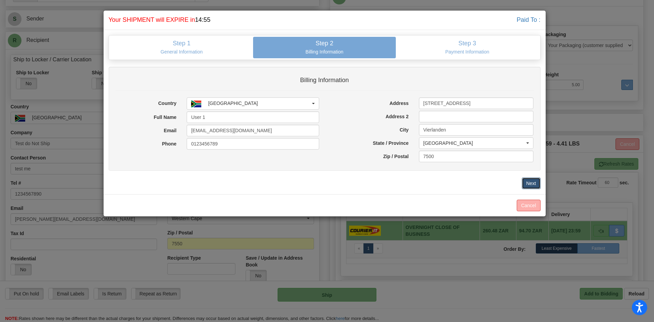
click at [527, 186] on button "Next" at bounding box center [531, 183] width 19 height 12
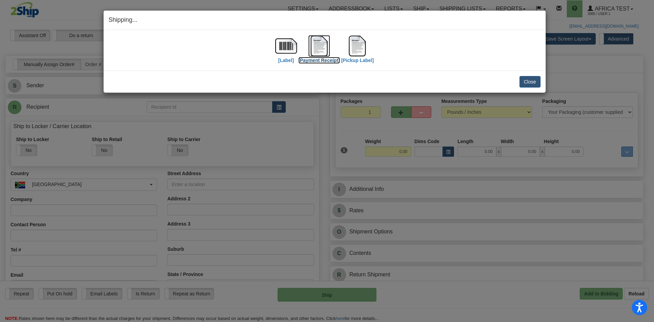
click at [321, 42] on img at bounding box center [319, 46] width 22 height 22
click at [530, 82] on button "Close" at bounding box center [529, 82] width 21 height 12
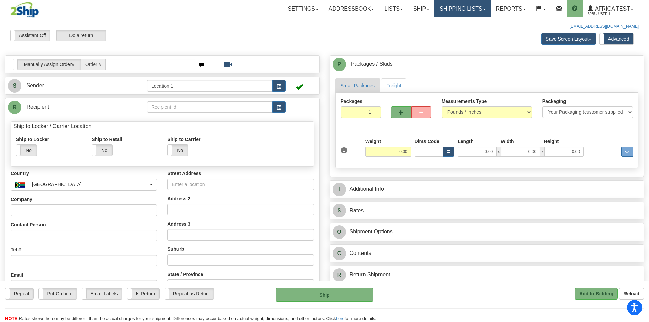
click at [449, 9] on link "Shipping lists" at bounding box center [462, 8] width 56 height 17
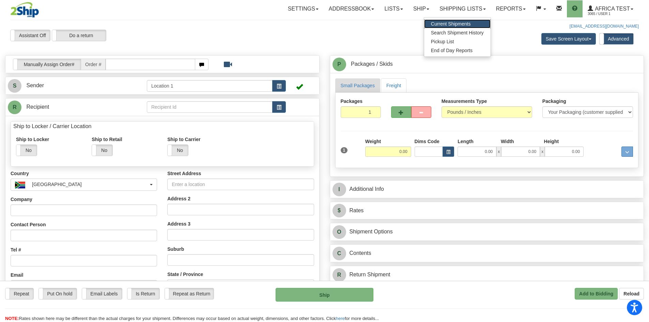
click at [443, 25] on span "Current Shipments" at bounding box center [451, 23] width 40 height 5
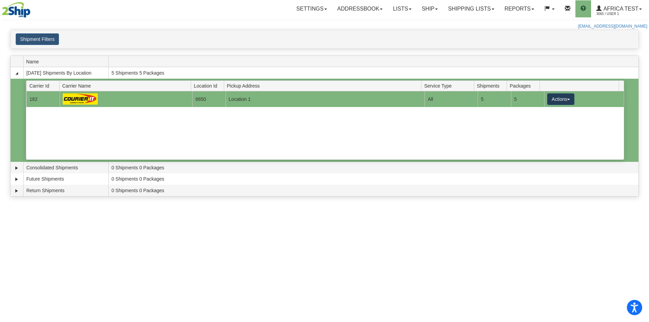
click at [560, 98] on button "Actions" at bounding box center [560, 99] width 27 height 12
click at [537, 113] on span "Details" at bounding box center [535, 111] width 18 height 5
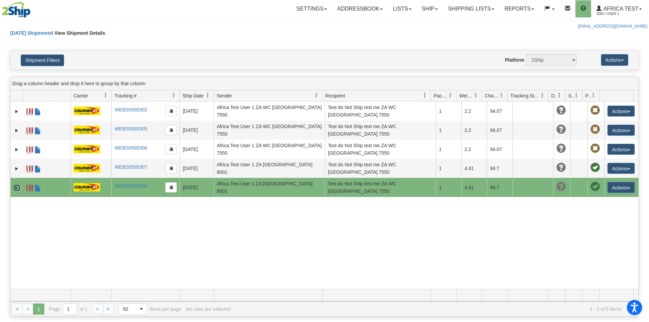
click at [16, 189] on link "Expand" at bounding box center [16, 187] width 7 height 7
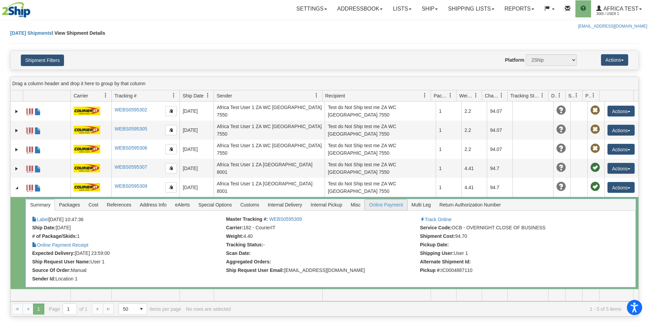
click at [398, 205] on span "Online Payment" at bounding box center [386, 204] width 42 height 11
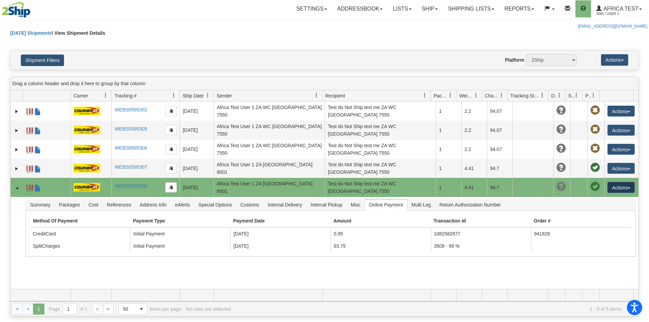
click at [607, 185] on button "Actions" at bounding box center [620, 187] width 27 height 11
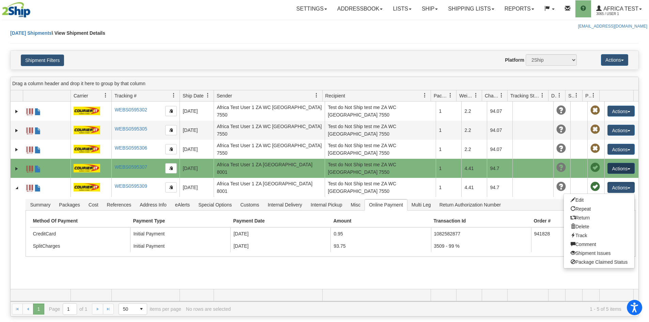
click at [622, 167] on button "Actions" at bounding box center [620, 168] width 27 height 11
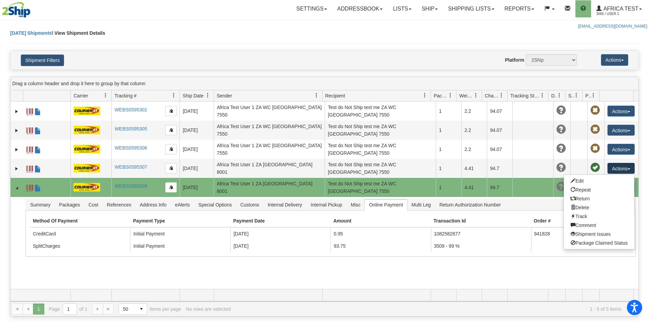
click at [520, 194] on td at bounding box center [532, 187] width 41 height 19
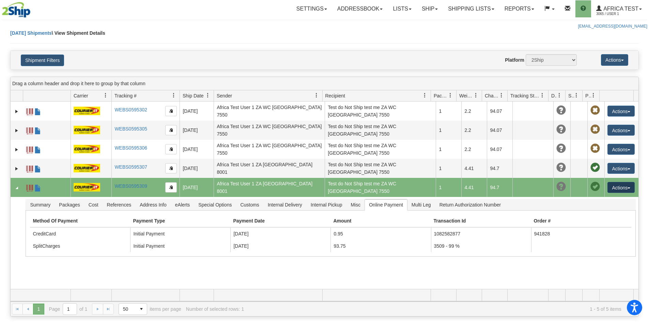
click at [620, 186] on button "Actions" at bounding box center [620, 187] width 27 height 11
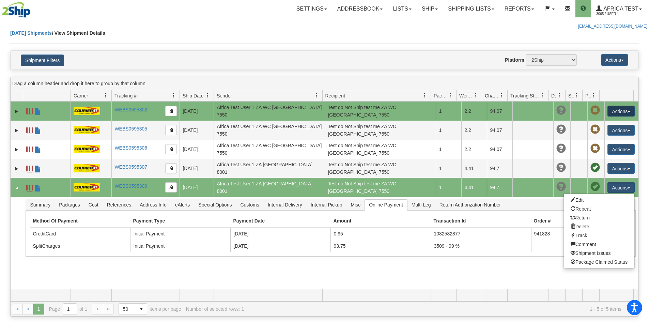
click at [620, 108] on button "Actions" at bounding box center [620, 111] width 27 height 11
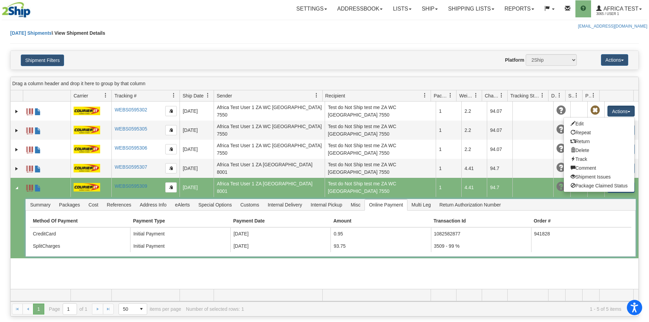
click at [626, 201] on div "Summary Packages Cost References Address Info eAlerts Special Options Customs C…" at bounding box center [330, 205] width 609 height 12
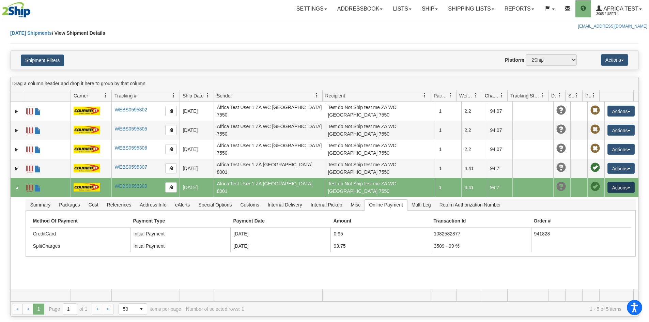
click at [621, 188] on button "Actions" at bounding box center [620, 187] width 27 height 11
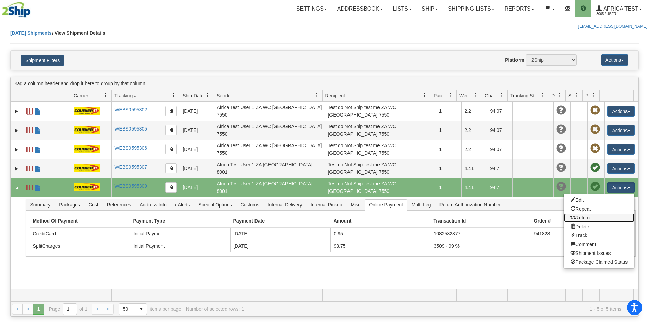
click at [579, 218] on link "Return" at bounding box center [599, 217] width 70 height 9
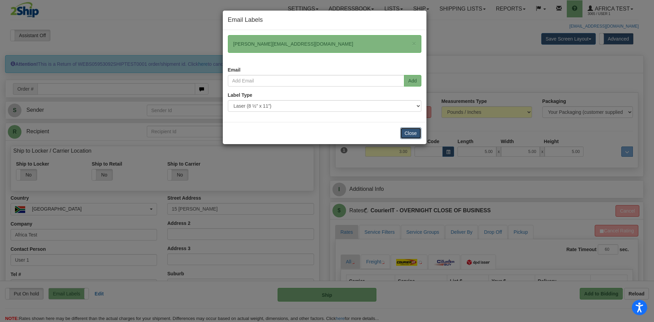
click at [409, 128] on button "Close" at bounding box center [410, 133] width 21 height 12
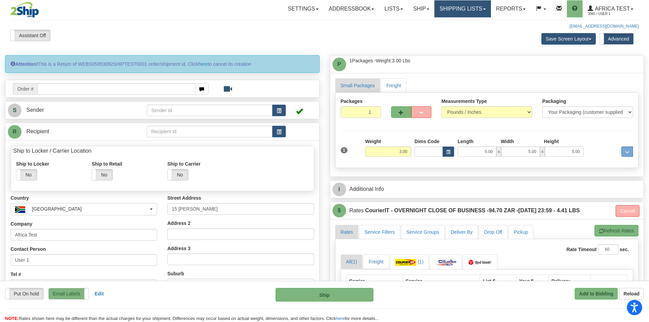
click at [468, 12] on link "Shipping lists" at bounding box center [462, 8] width 56 height 17
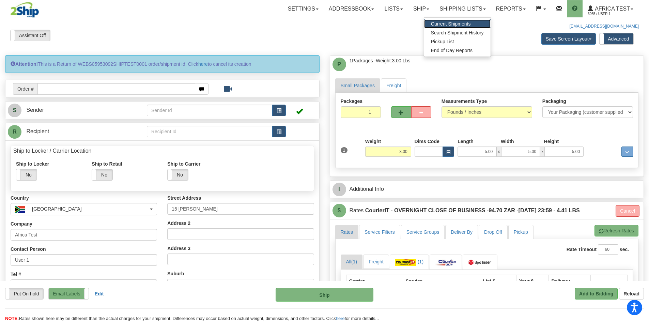
click at [459, 23] on span "Current Shipments" at bounding box center [451, 23] width 40 height 5
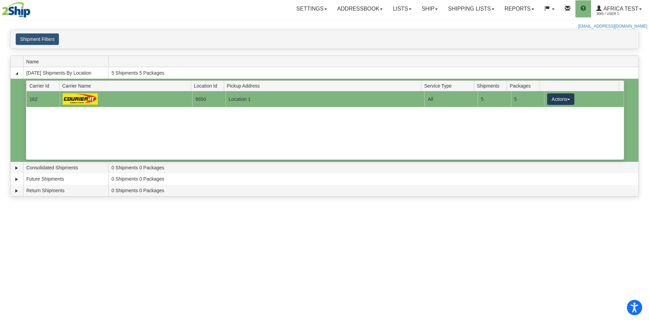
click at [557, 100] on button "Actions" at bounding box center [560, 99] width 27 height 12
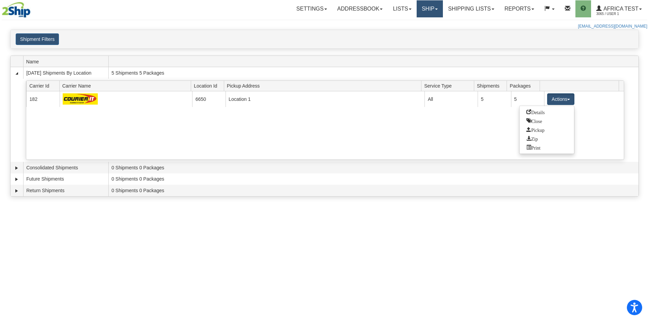
click at [426, 11] on link "Ship" at bounding box center [429, 8] width 26 height 17
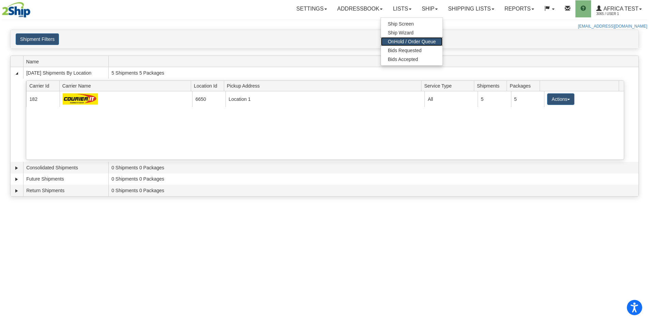
click at [407, 41] on span "OnHold / Order Queue" at bounding box center [411, 41] width 48 height 5
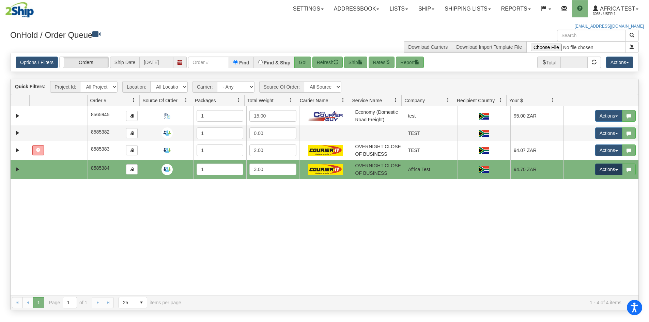
click at [609, 166] on button "Actions" at bounding box center [608, 169] width 27 height 12
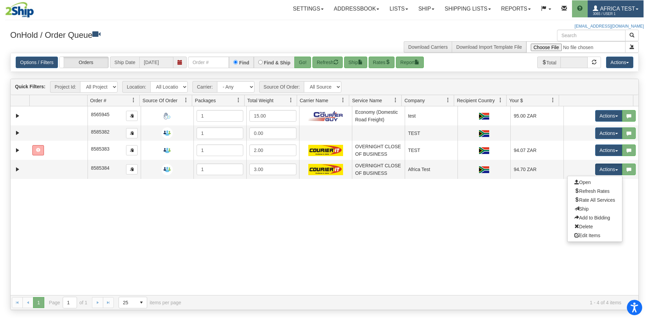
click at [605, 6] on span "Africa Test" at bounding box center [616, 9] width 37 height 6
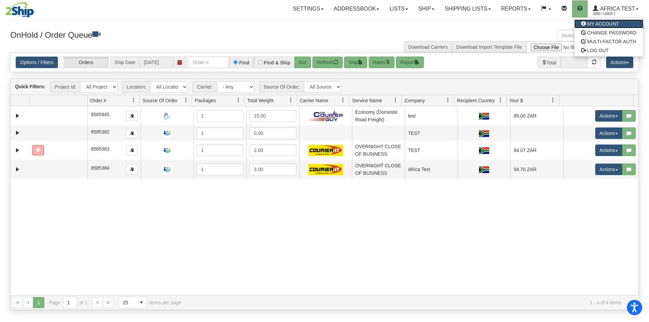
click at [594, 24] on span "MY ACCOUNT" at bounding box center [603, 23] width 32 height 5
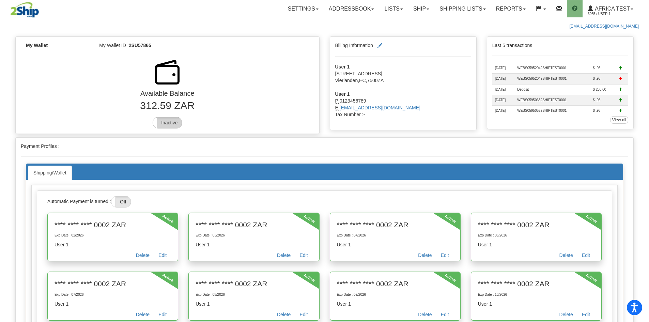
click at [161, 124] on label "Inactive" at bounding box center [167, 122] width 29 height 11
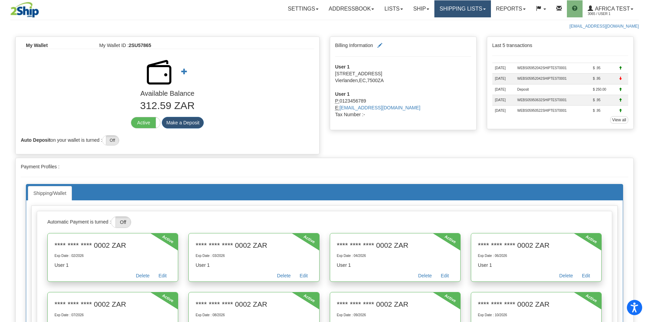
click at [461, 8] on link "Shipping lists" at bounding box center [462, 8] width 56 height 17
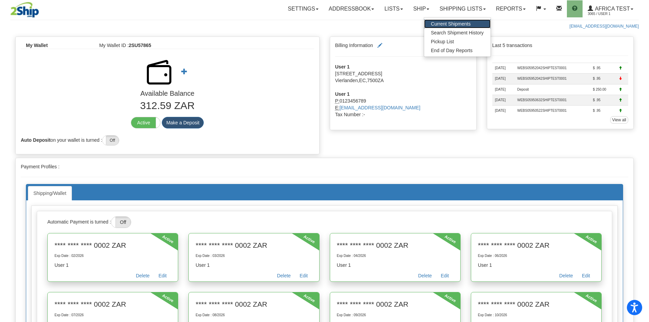
click at [451, 22] on span "Current Shipments" at bounding box center [451, 23] width 40 height 5
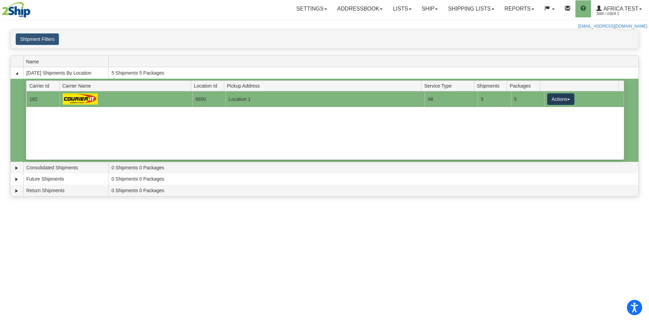
click at [554, 97] on button "Actions" at bounding box center [560, 99] width 27 height 12
click at [544, 112] on span "Details" at bounding box center [535, 111] width 18 height 5
click at [560, 94] on button "Actions" at bounding box center [560, 99] width 27 height 12
click at [540, 129] on span "Pickup" at bounding box center [535, 129] width 18 height 5
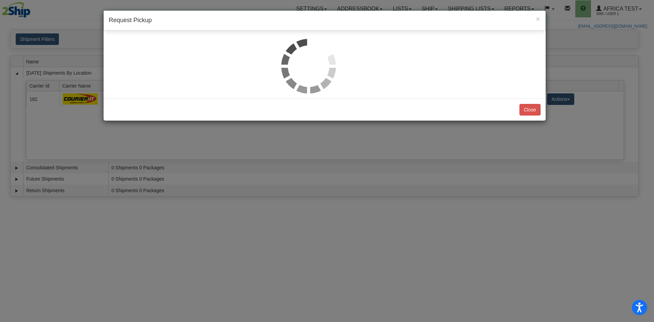
select select "1"
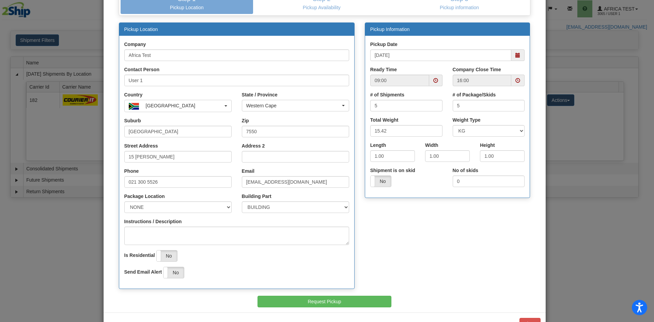
scroll to position [71, 0]
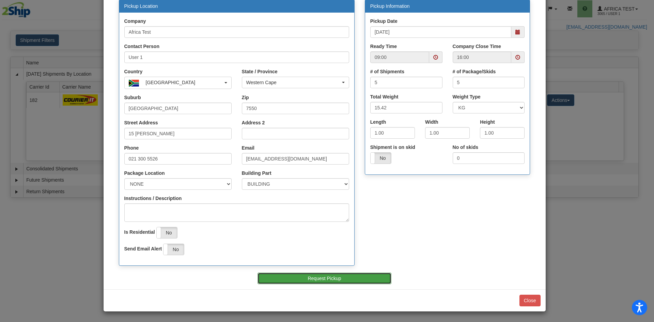
click at [354, 276] on button "Request Pickup" at bounding box center [324, 278] width 134 height 12
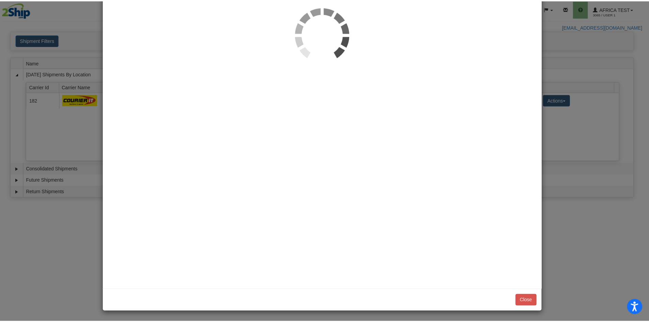
scroll to position [0, 0]
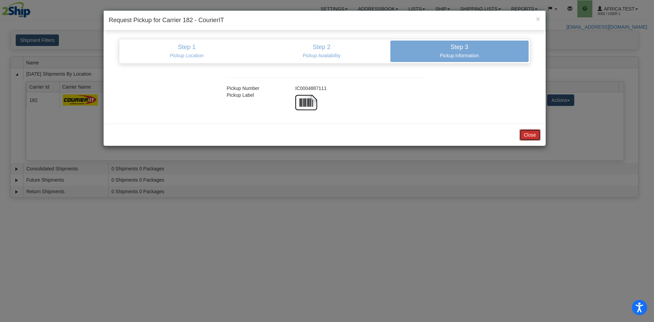
click at [528, 135] on button "Close" at bounding box center [529, 135] width 21 height 12
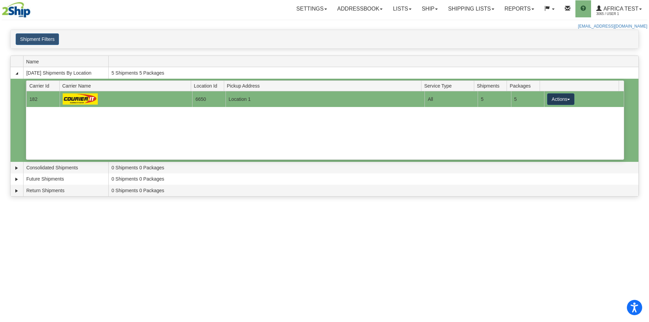
click at [550, 95] on button "Actions" at bounding box center [560, 99] width 27 height 12
click at [542, 113] on span "Details" at bounding box center [535, 111] width 18 height 5
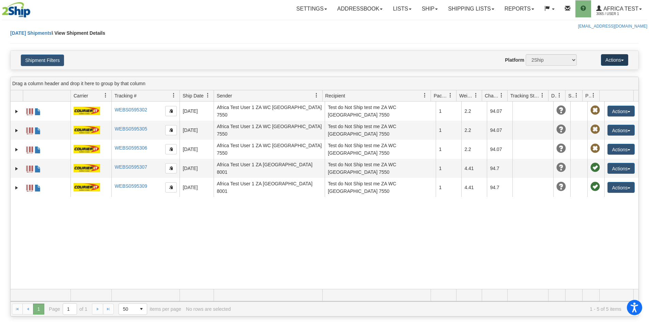
click at [609, 59] on button "Actions" at bounding box center [614, 60] width 27 height 12
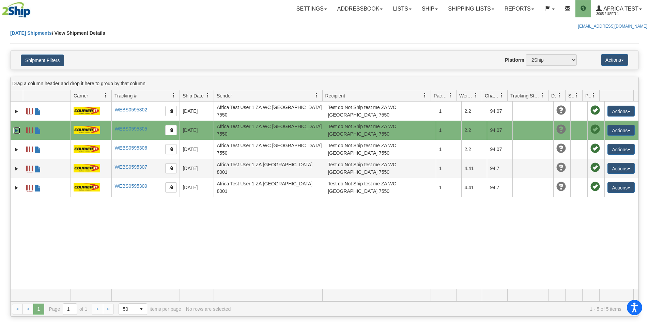
click at [15, 127] on link "Expand" at bounding box center [16, 130] width 7 height 7
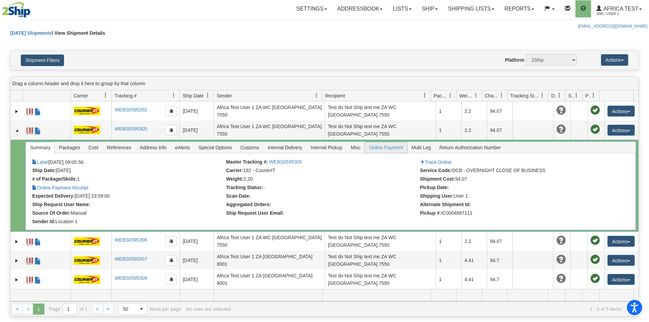
click at [396, 149] on span "Online Payment" at bounding box center [386, 147] width 42 height 11
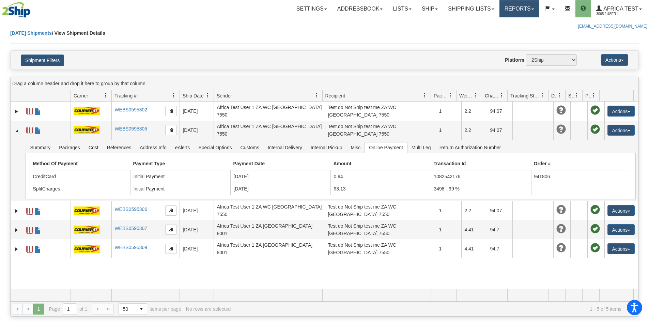
click at [508, 6] on link "Reports" at bounding box center [519, 8] width 40 height 17
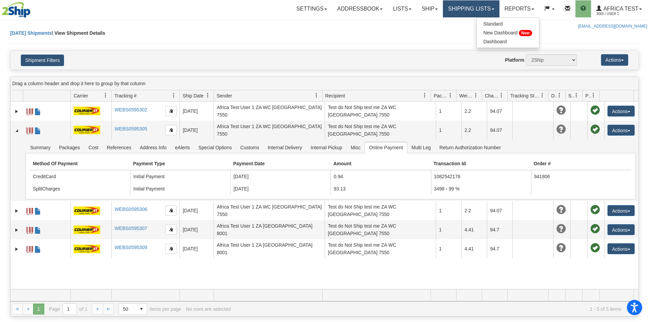
click at [491, 6] on link "Shipping lists" at bounding box center [471, 8] width 56 height 17
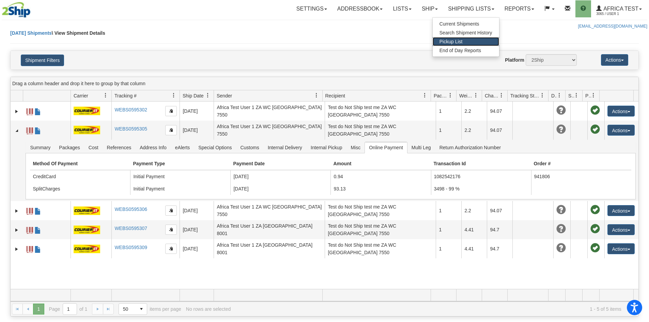
click at [460, 42] on span "Pickup List" at bounding box center [450, 41] width 23 height 5
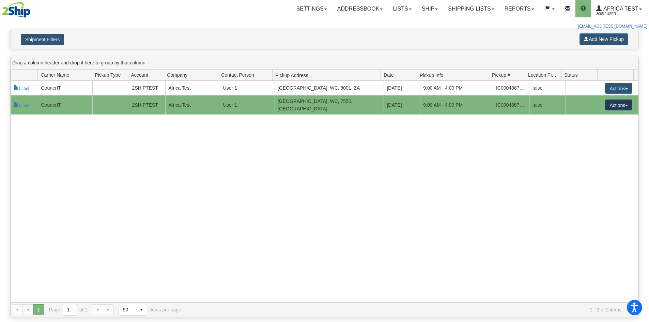
click at [609, 104] on button "Actions" at bounding box center [618, 104] width 27 height 11
click at [597, 115] on span "Cancel" at bounding box center [593, 117] width 18 height 5
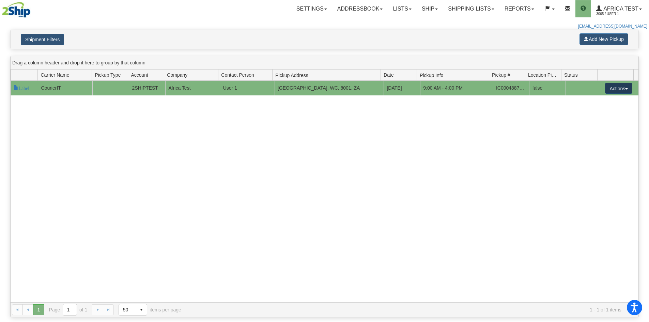
click at [605, 88] on button "Actions" at bounding box center [618, 88] width 27 height 11
click at [586, 101] on span "Cancel" at bounding box center [593, 100] width 18 height 5
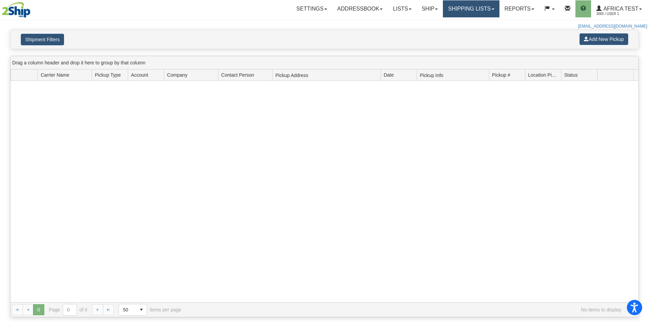
click at [470, 17] on link "Shipping lists" at bounding box center [471, 8] width 56 height 17
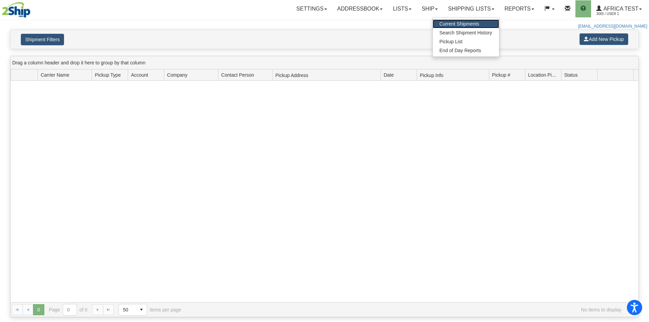
click at [460, 26] on span "Current Shipments" at bounding box center [459, 23] width 40 height 5
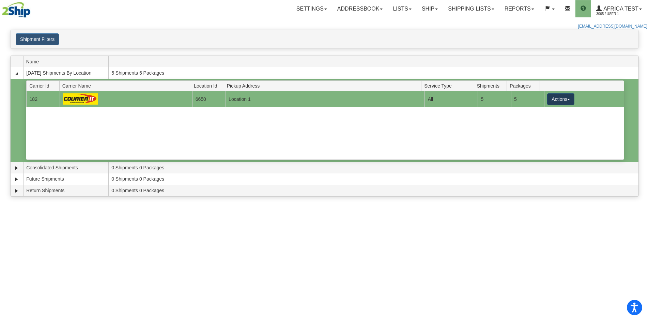
click at [567, 100] on span "button" at bounding box center [568, 99] width 3 height 1
click at [541, 111] on span "Details" at bounding box center [535, 111] width 18 height 5
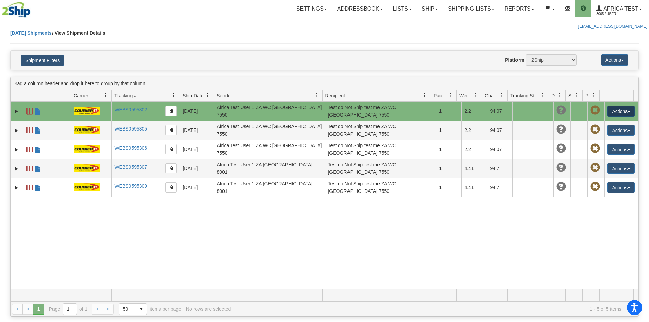
click at [612, 111] on button "Actions" at bounding box center [620, 111] width 27 height 11
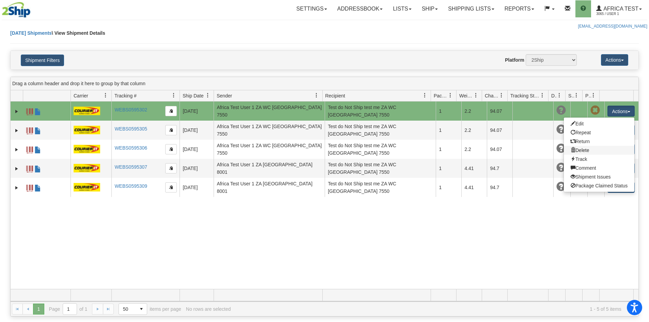
click at [575, 148] on link "Delete" at bounding box center [599, 150] width 70 height 9
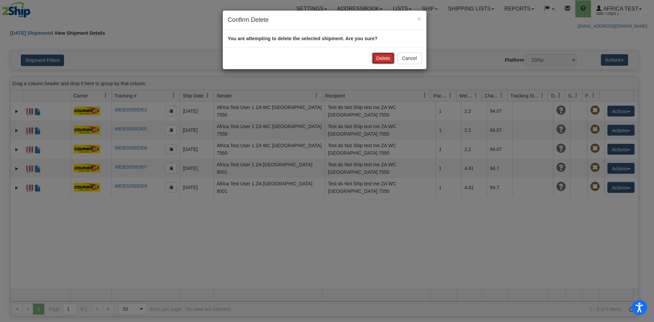
click at [385, 59] on button "Delete" at bounding box center [383, 58] width 22 height 12
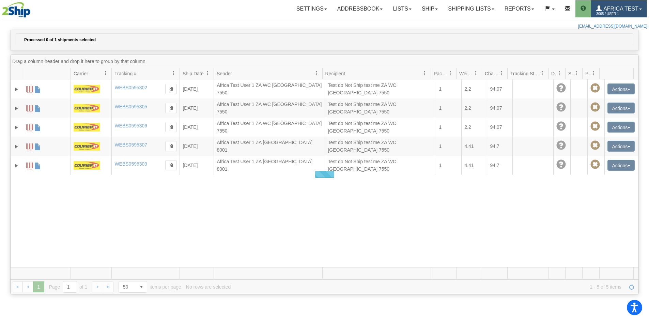
click at [607, 7] on span "Africa Test" at bounding box center [619, 9] width 37 height 6
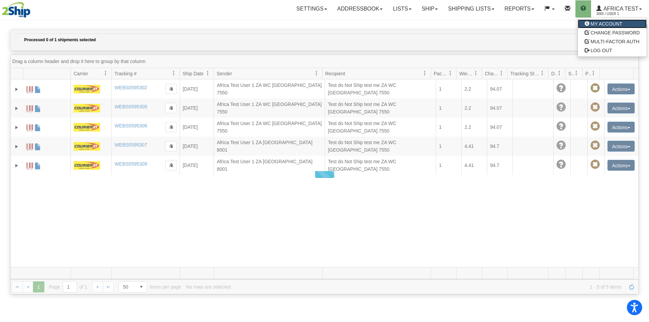
click at [602, 22] on span "MY ACCOUNT" at bounding box center [606, 23] width 32 height 5
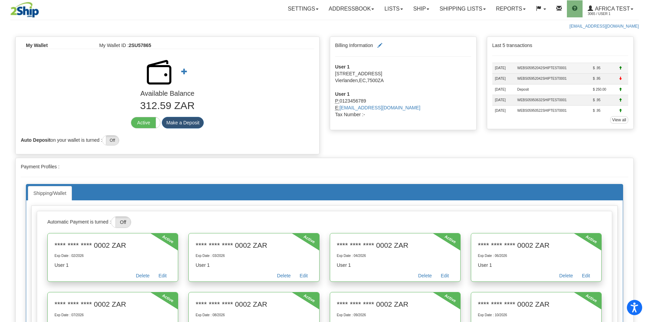
click at [551, 69] on td "WEBS05952042SHIPTEST0001" at bounding box center [552, 68] width 76 height 11
click at [618, 122] on link "View all" at bounding box center [619, 119] width 18 height 7
click at [460, 4] on link "Shipping lists" at bounding box center [462, 8] width 56 height 17
click at [449, 20] on link "Current Shipments" at bounding box center [457, 23] width 66 height 9
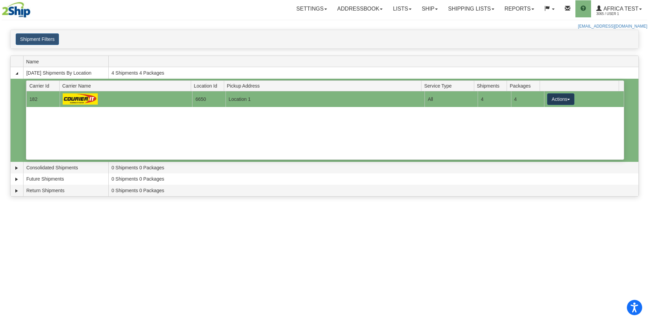
click at [561, 98] on button "Actions" at bounding box center [560, 99] width 27 height 12
click at [547, 111] on link "Details" at bounding box center [546, 112] width 54 height 9
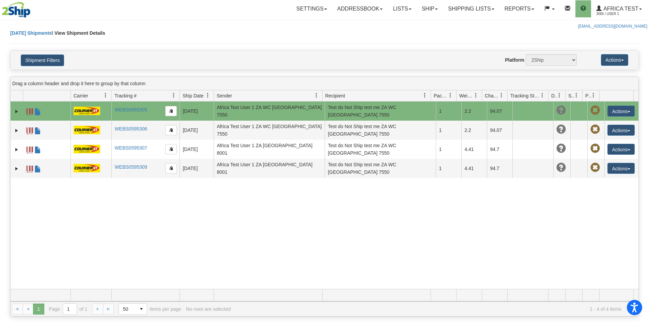
click at [598, 109] on td at bounding box center [595, 110] width 17 height 19
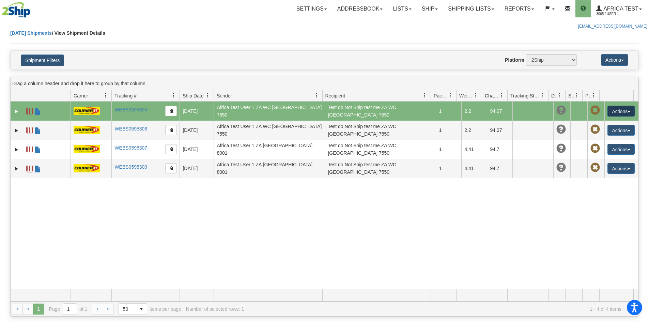
click at [617, 112] on button "Actions" at bounding box center [620, 111] width 27 height 11
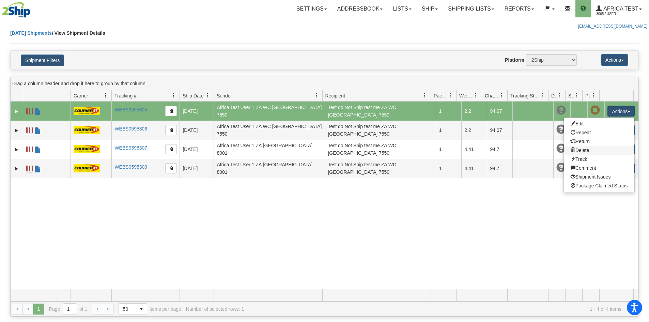
click at [574, 149] on link "Delete" at bounding box center [599, 150] width 70 height 9
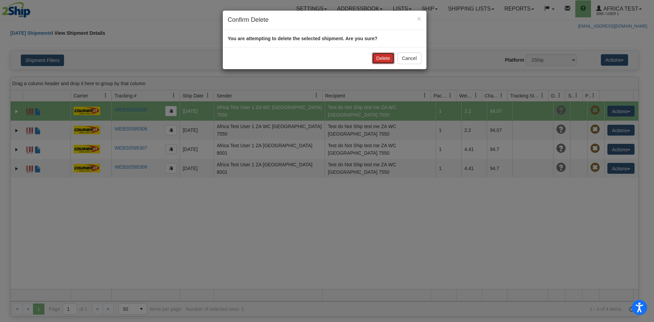
click at [381, 58] on button "Delete" at bounding box center [383, 58] width 22 height 12
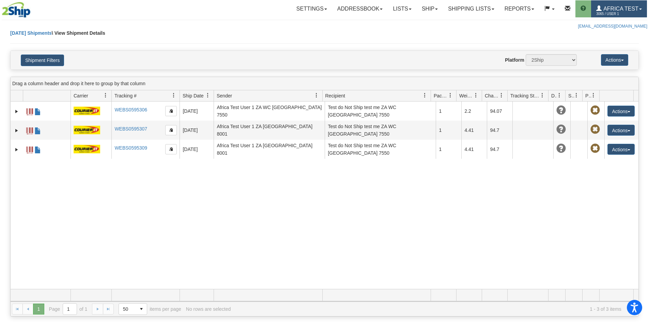
click at [610, 2] on link "Africa Test 3065 / User 1" at bounding box center [619, 8] width 56 height 17
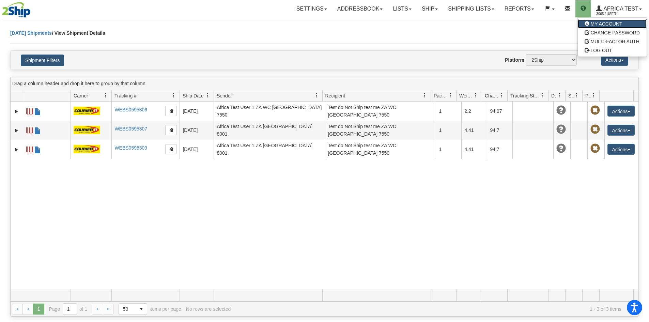
click at [597, 21] on span "MY ACCOUNT" at bounding box center [606, 23] width 32 height 5
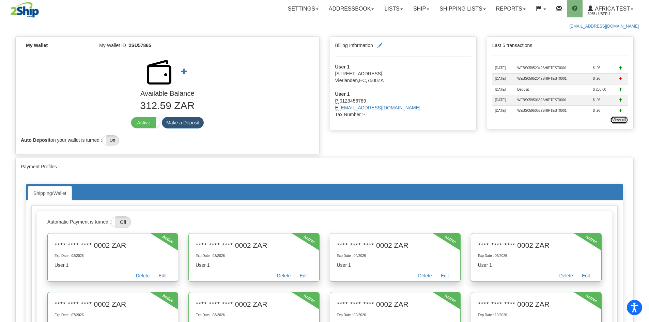
click at [622, 120] on link "View all" at bounding box center [619, 119] width 18 height 7
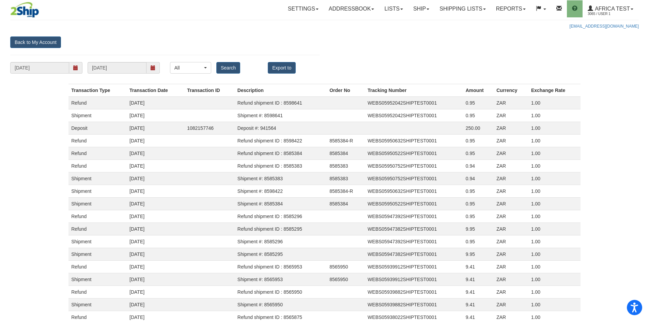
click at [75, 69] on span at bounding box center [75, 67] width 5 height 5
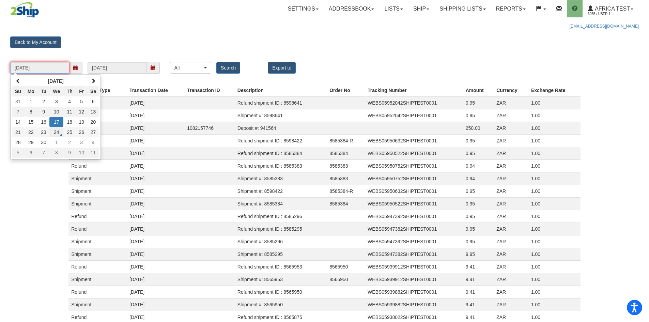
click at [61, 132] on td "24" at bounding box center [56, 132] width 14 height 10
type input "[DATE]"
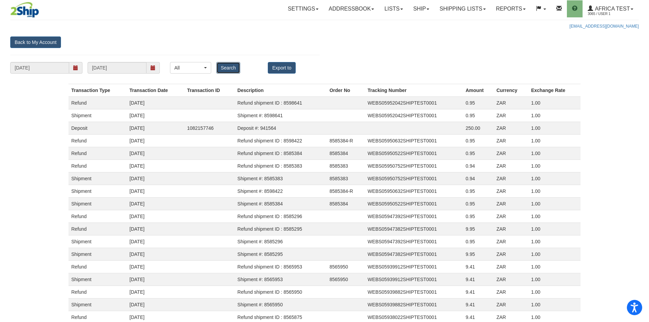
click at [223, 68] on input "Search" at bounding box center [228, 68] width 24 height 12
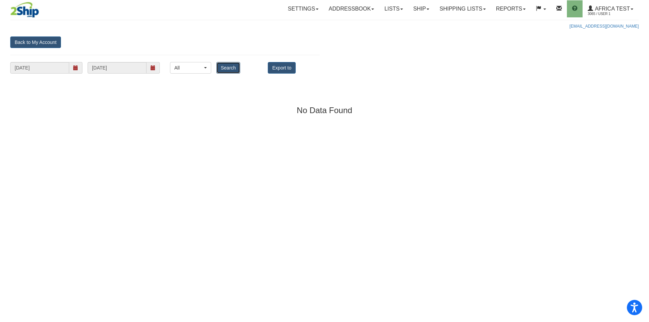
click at [230, 69] on input "Search" at bounding box center [228, 68] width 24 height 12
click at [80, 68] on span at bounding box center [75, 68] width 13 height 12
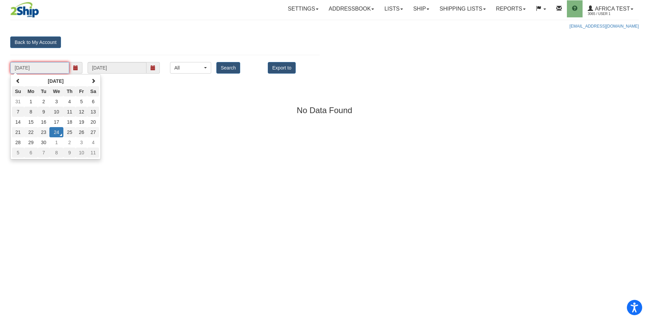
click at [55, 129] on td "24" at bounding box center [56, 132] width 14 height 10
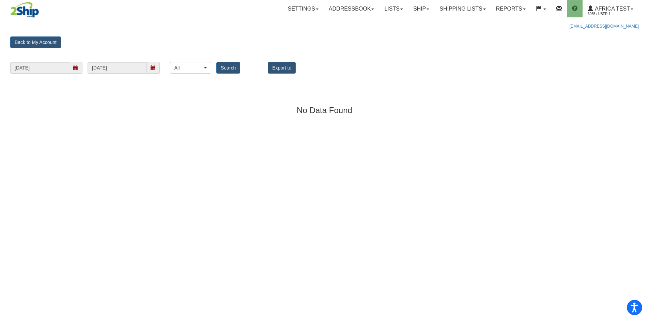
click at [55, 129] on div "Toggle navigation Settings Shipping Preferences Fields Preferences New Recipien…" at bounding box center [324, 161] width 649 height 322
click at [227, 67] on input "Search" at bounding box center [228, 68] width 24 height 12
click at [616, 12] on span "3065 / User 1" at bounding box center [612, 14] width 51 height 7
click at [597, 25] on span "MY ACCOUNT" at bounding box center [598, 23] width 32 height 5
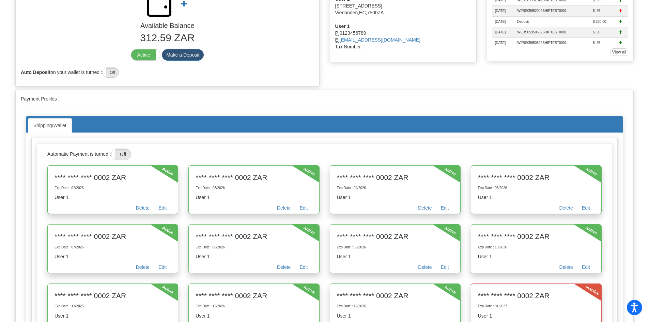
scroll to position [68, 0]
click at [619, 50] on link "View all" at bounding box center [619, 51] width 18 height 7
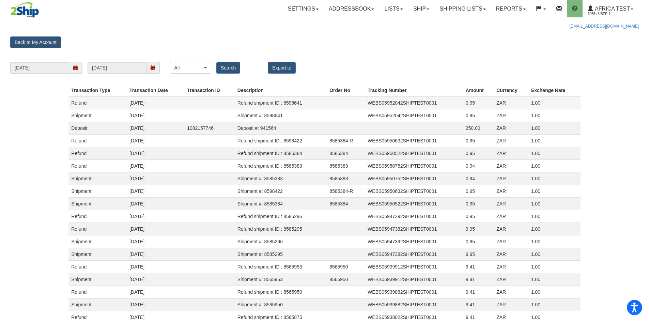
click at [338, 104] on td at bounding box center [346, 103] width 38 height 13
click at [80, 70] on span at bounding box center [75, 68] width 13 height 12
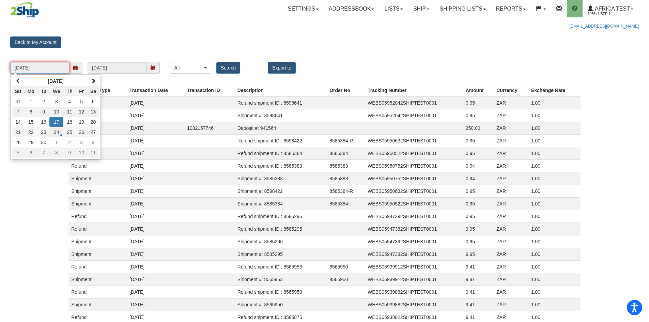
click at [54, 131] on td "24" at bounding box center [56, 132] width 14 height 10
type input "09/24/2025"
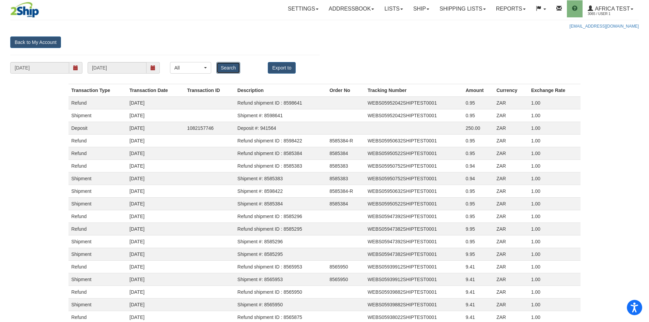
click at [240, 70] on input "Search" at bounding box center [228, 68] width 24 height 12
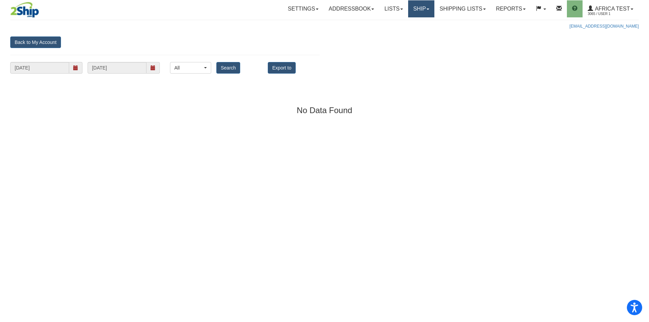
click at [408, 9] on link "Ship" at bounding box center [421, 8] width 26 height 17
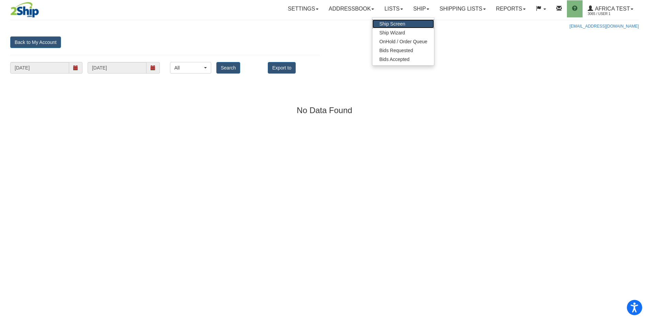
click at [406, 28] on link "Ship Screen" at bounding box center [403, 23] width 62 height 9
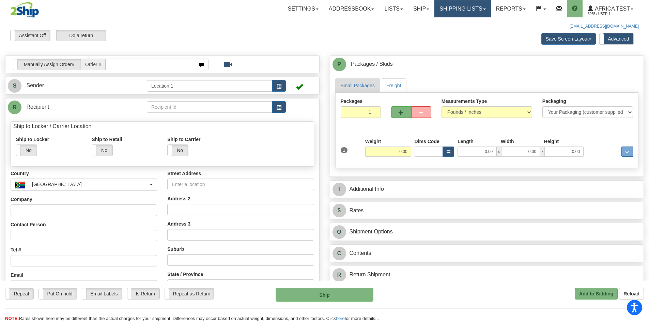
click at [475, 8] on link "Shipping lists" at bounding box center [462, 8] width 56 height 17
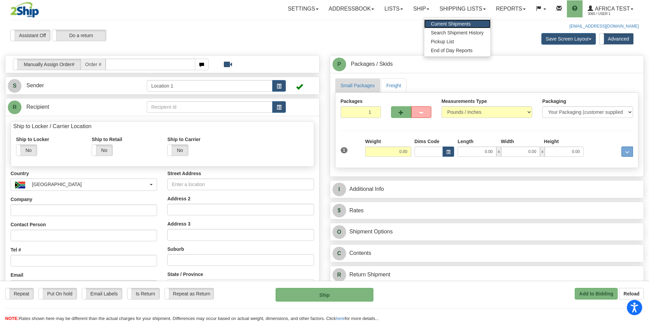
click at [465, 22] on span "Current Shipments" at bounding box center [451, 23] width 40 height 5
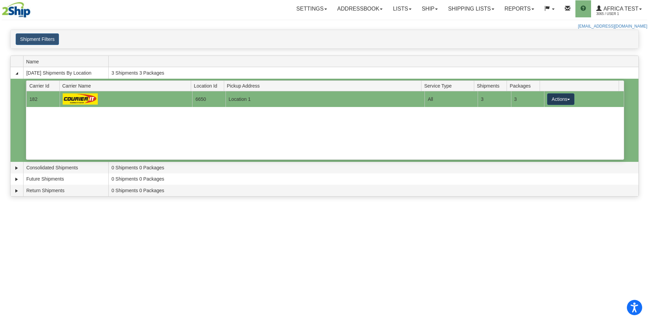
click at [567, 99] on span "button" at bounding box center [568, 99] width 3 height 1
click at [544, 113] on span "Details" at bounding box center [535, 111] width 18 height 5
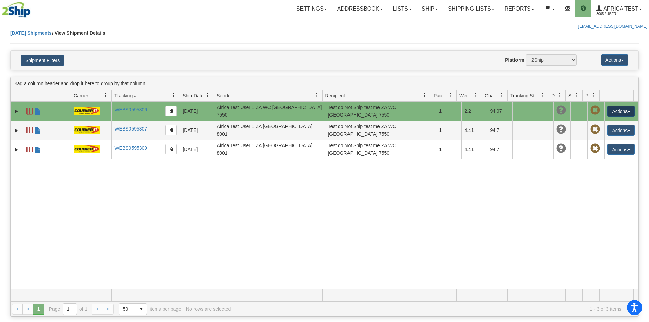
click at [607, 111] on button "Actions" at bounding box center [620, 111] width 27 height 11
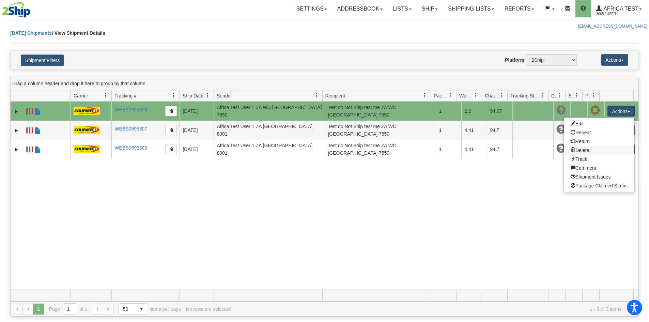
click at [577, 150] on link "Delete" at bounding box center [599, 150] width 70 height 9
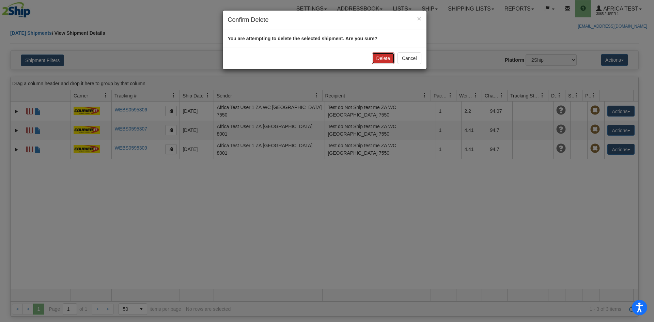
click at [386, 55] on button "Delete" at bounding box center [383, 58] width 22 height 12
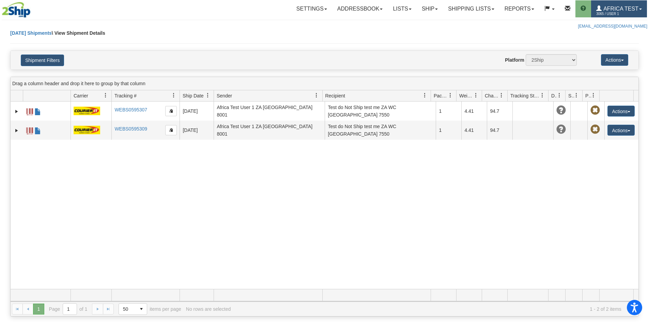
click at [608, 9] on span "Africa Test" at bounding box center [619, 9] width 37 height 6
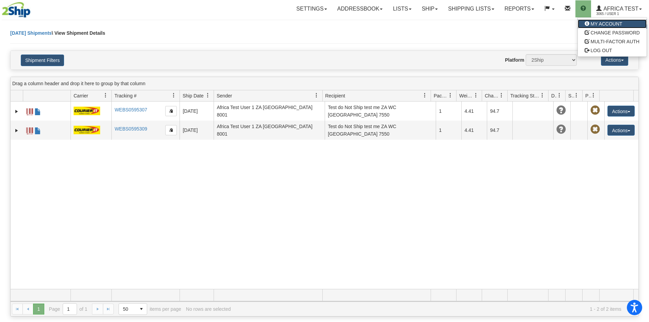
click at [599, 20] on link "MY ACCOUNT" at bounding box center [611, 23] width 69 height 9
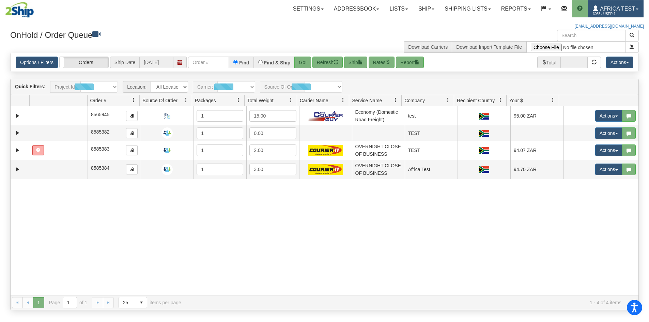
click at [604, 10] on span "Africa Test" at bounding box center [616, 9] width 37 height 6
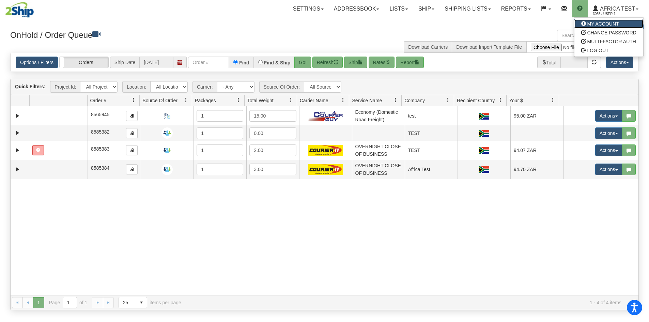
click at [589, 25] on span "MY ACCOUNT" at bounding box center [603, 23] width 32 height 5
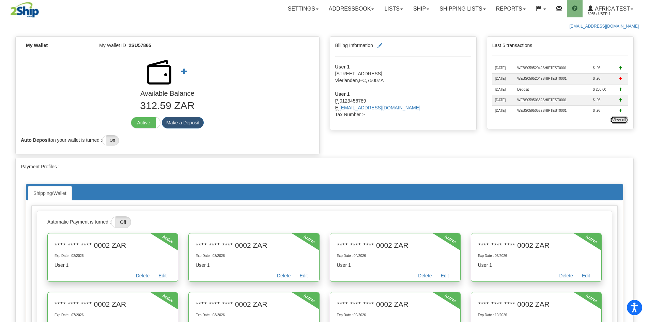
click at [620, 118] on link "View all" at bounding box center [619, 119] width 18 height 7
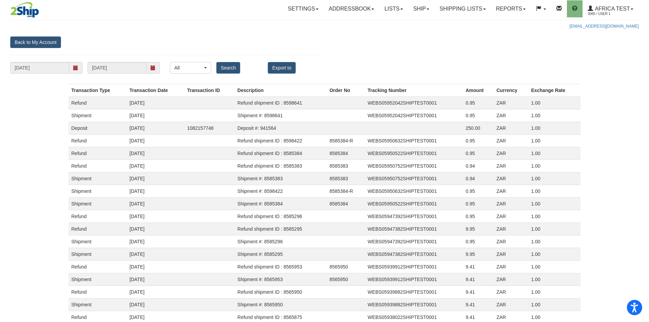
click at [78, 64] on span at bounding box center [75, 68] width 13 height 12
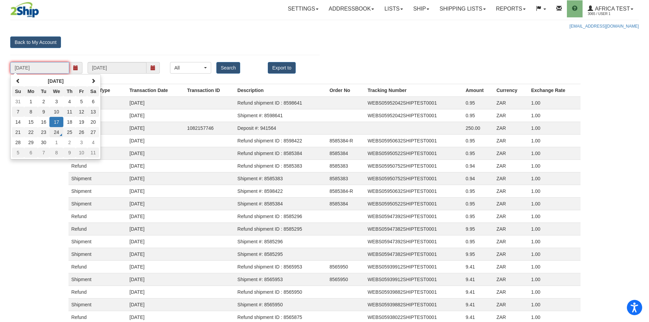
click at [52, 133] on td "24" at bounding box center [56, 132] width 14 height 10
type input "[DATE]"
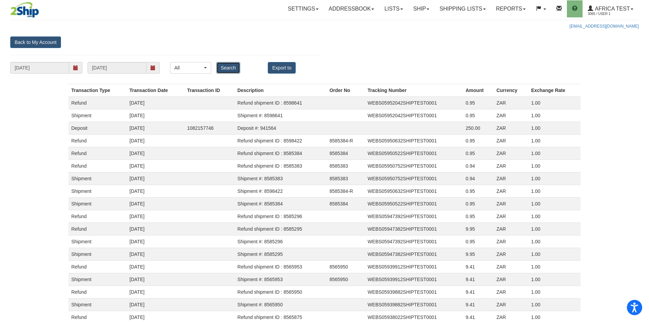
click at [225, 68] on input "Search" at bounding box center [228, 68] width 24 height 12
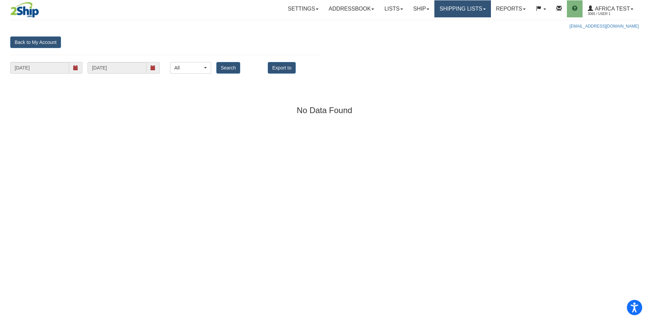
click at [457, 13] on link "Shipping lists" at bounding box center [462, 8] width 56 height 17
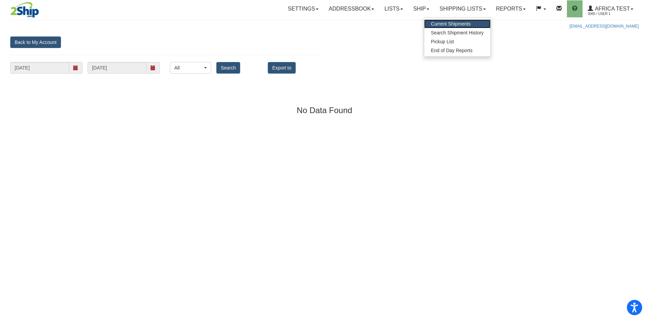
click at [445, 23] on span "Current Shipments" at bounding box center [451, 23] width 40 height 5
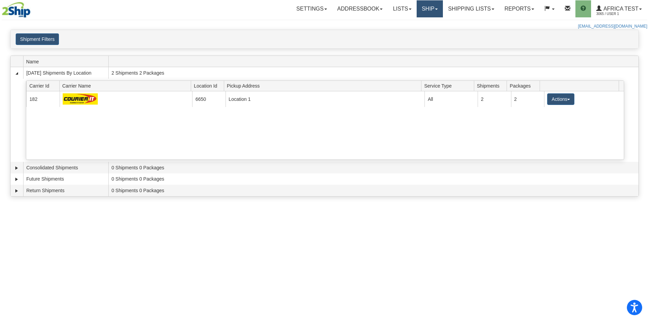
click at [431, 7] on link "Ship" at bounding box center [429, 8] width 26 height 17
click at [417, 25] on link "Ship Screen" at bounding box center [412, 23] width 62 height 9
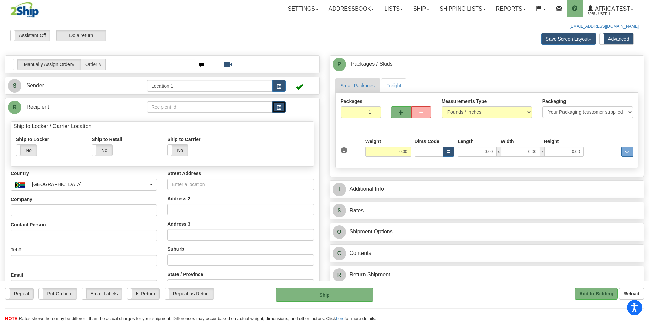
click at [276, 106] on span "button" at bounding box center [278, 107] width 5 height 4
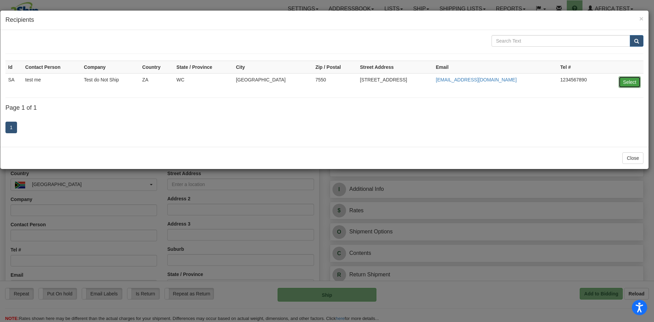
click at [624, 81] on button "Select" at bounding box center [629, 82] width 22 height 12
type input "SA"
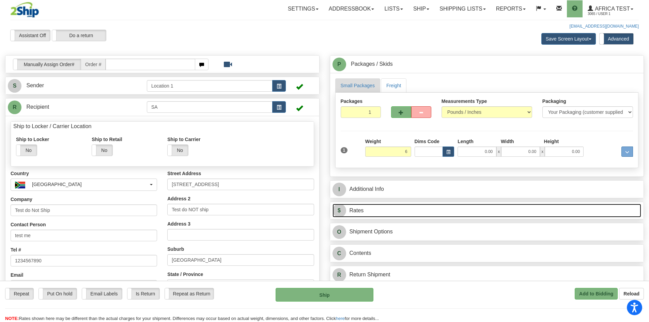
click at [389, 206] on link "$ Rates" at bounding box center [486, 211] width 309 height 14
type input "6.00"
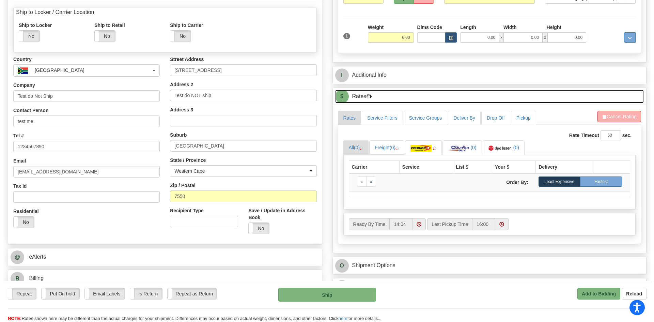
scroll to position [136, 0]
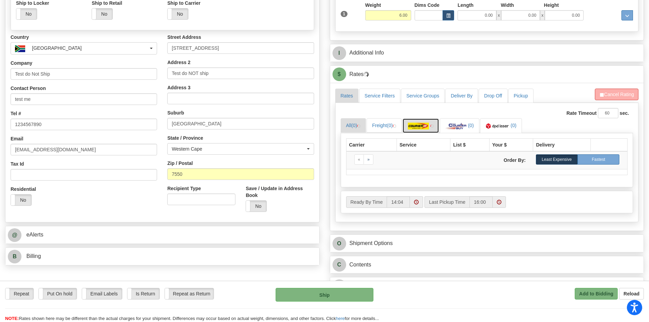
click at [433, 126] on img at bounding box center [431, 125] width 3 height 3
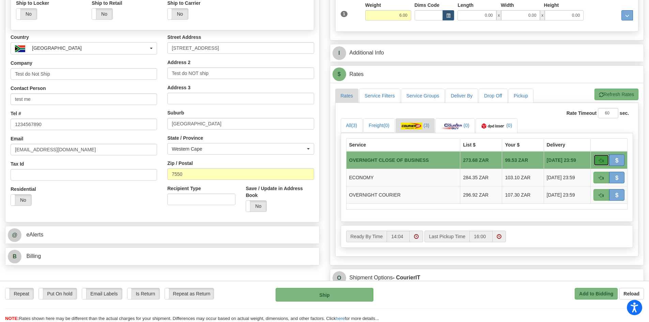
drag, startPoint x: 597, startPoint y: 160, endPoint x: 414, endPoint y: 256, distance: 207.1
click at [597, 160] on button "button" at bounding box center [601, 160] width 16 height 12
type input "OCB"
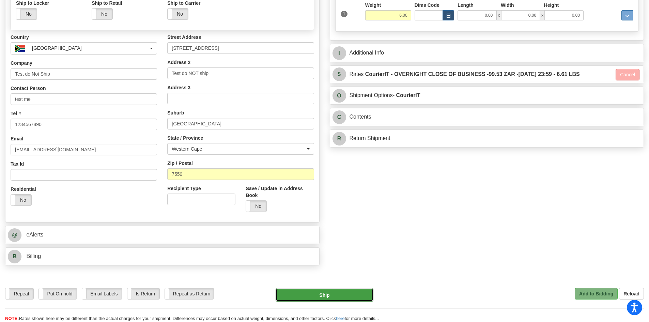
click at [311, 298] on button "Ship" at bounding box center [324, 295] width 98 height 14
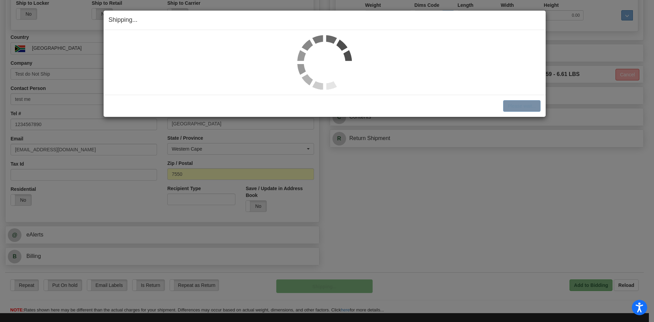
scroll to position [138, 0]
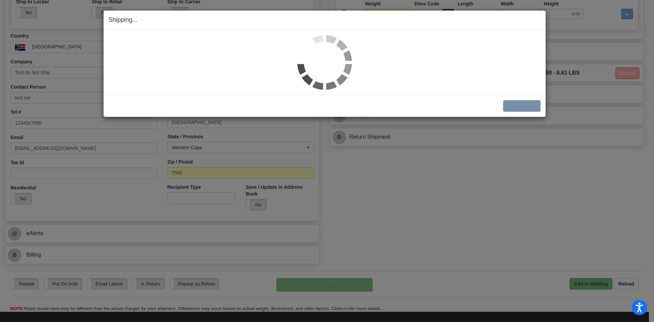
select select "1"
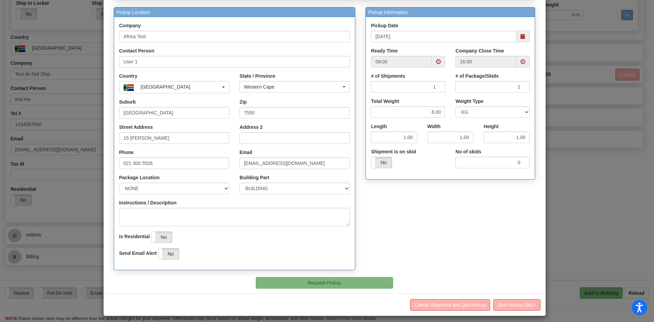
scroll to position [64, 0]
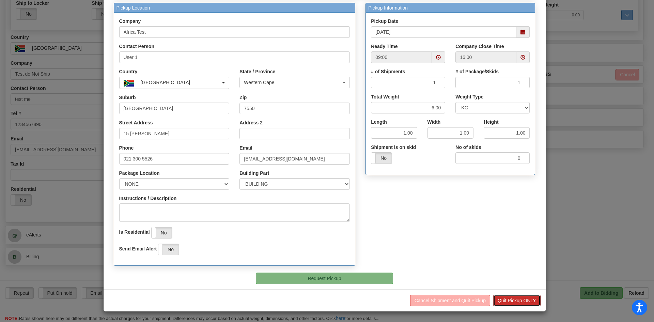
click at [508, 301] on button "Quit Pickup ONLY" at bounding box center [516, 301] width 47 height 12
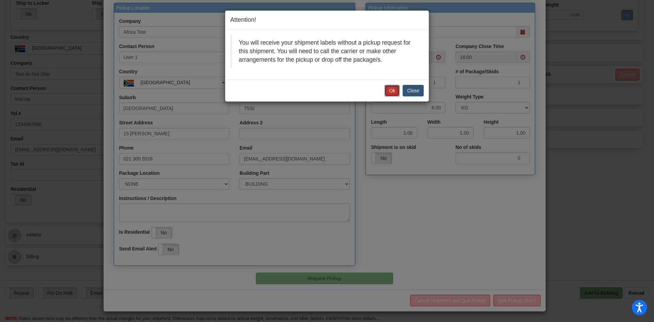
click at [397, 91] on button "Ok" at bounding box center [391, 91] width 15 height 12
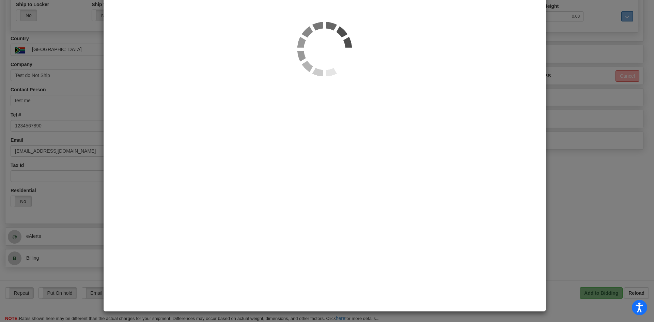
scroll to position [0, 0]
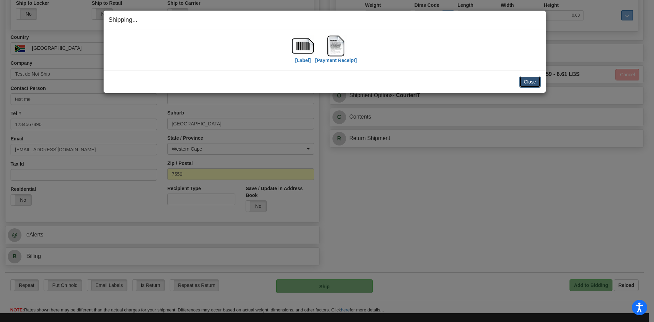
click at [524, 83] on button "Close" at bounding box center [529, 82] width 21 height 12
click at [532, 83] on button "Close" at bounding box center [529, 82] width 21 height 12
click at [527, 81] on button "Close" at bounding box center [529, 82] width 21 height 12
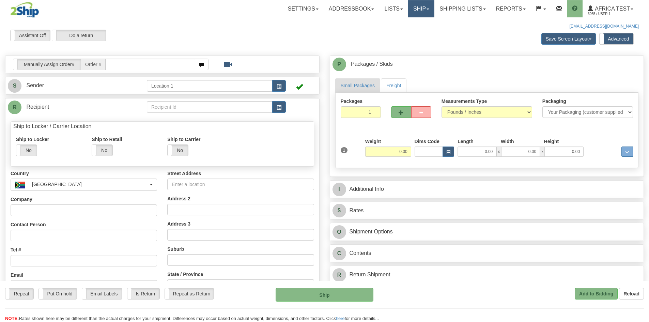
click at [414, 9] on link "Ship" at bounding box center [421, 8] width 26 height 17
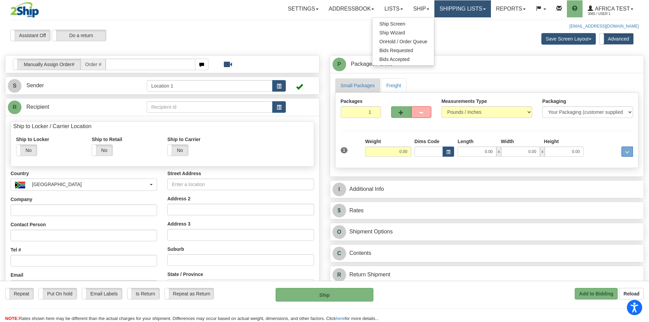
click at [463, 14] on link "Shipping lists" at bounding box center [462, 8] width 56 height 17
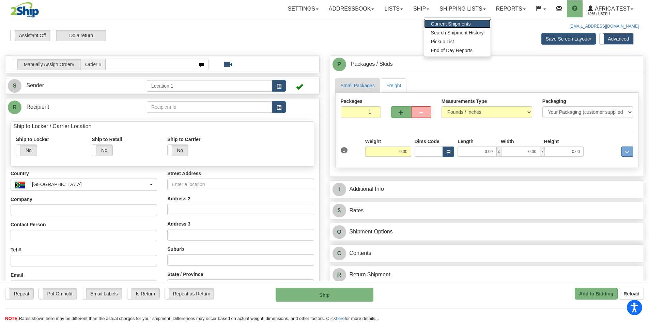
click at [451, 25] on span "Current Shipments" at bounding box center [451, 23] width 40 height 5
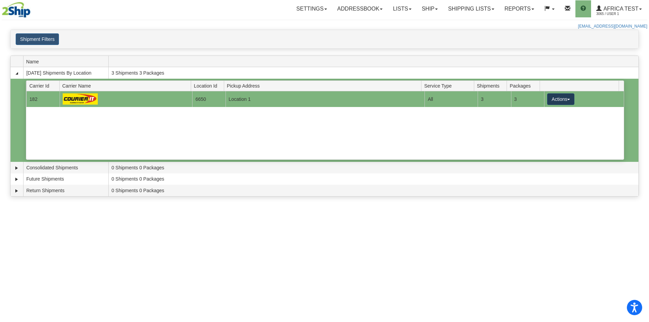
click at [553, 100] on button "Actions" at bounding box center [560, 99] width 27 height 12
click at [539, 112] on span "Details" at bounding box center [535, 111] width 18 height 5
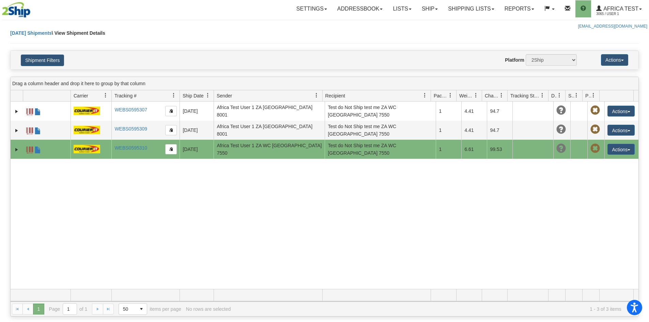
click at [456, 147] on td "1" at bounding box center [448, 149] width 26 height 19
click at [19, 149] on link "Expand" at bounding box center [16, 149] width 7 height 7
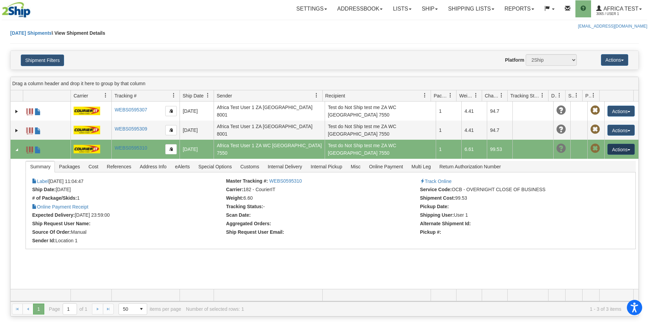
click at [607, 149] on button "Actions" at bounding box center [620, 149] width 27 height 11
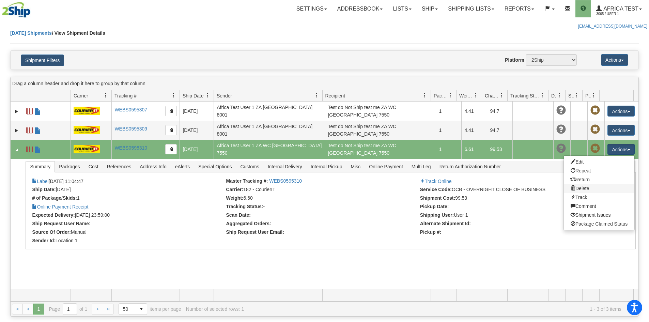
click at [583, 189] on link "Delete" at bounding box center [599, 188] width 70 height 9
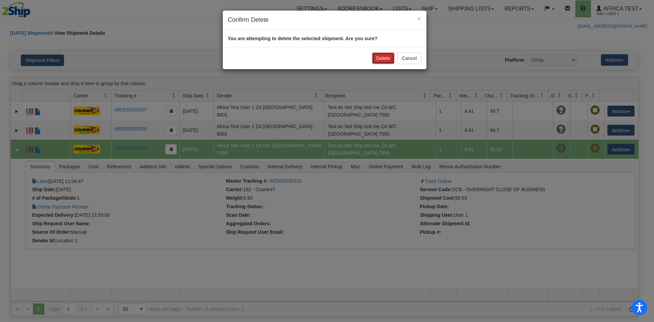
click at [383, 59] on button "Delete" at bounding box center [383, 58] width 22 height 12
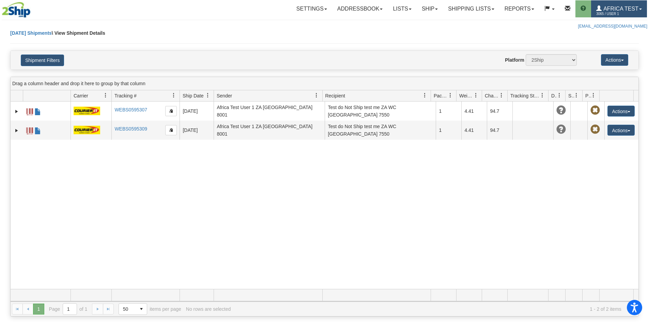
click at [610, 12] on span "3065 / User 1" at bounding box center [621, 14] width 51 height 7
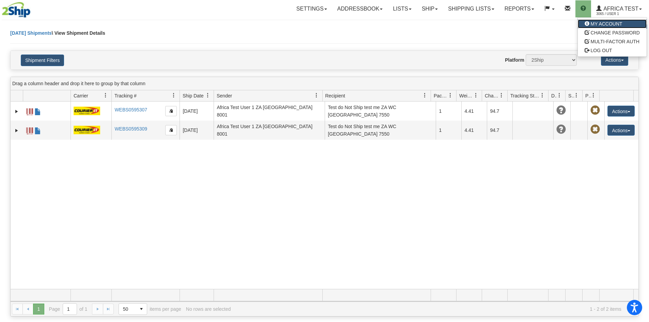
click at [601, 21] on span "MY ACCOUNT" at bounding box center [606, 23] width 32 height 5
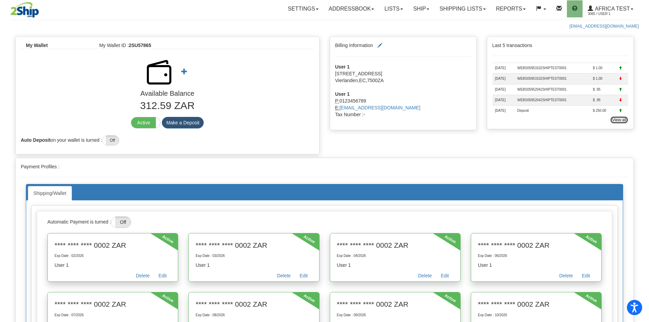
click at [619, 120] on link "View all" at bounding box center [619, 119] width 18 height 7
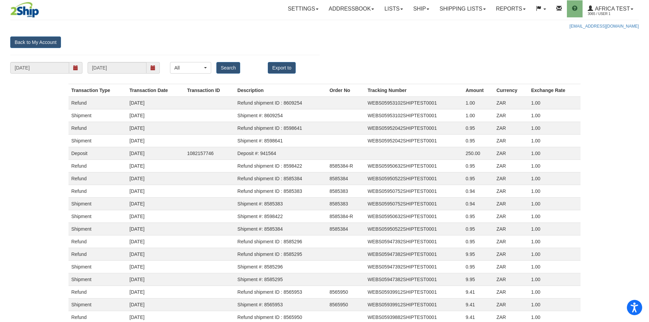
click at [74, 67] on span at bounding box center [75, 67] width 5 height 5
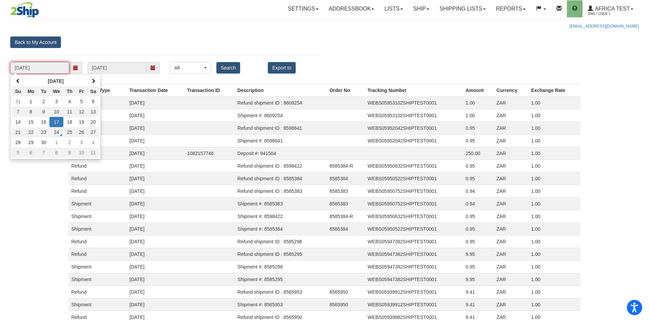
click at [54, 132] on td "24" at bounding box center [56, 132] width 14 height 10
type input "[DATE]"
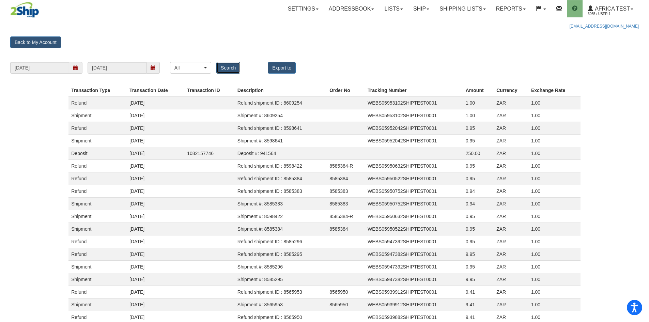
click at [229, 67] on input "Search" at bounding box center [228, 68] width 24 height 12
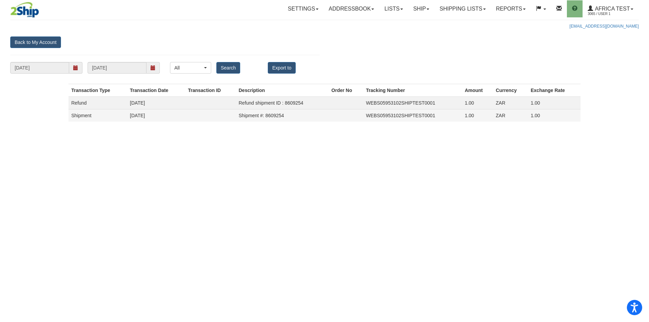
click at [286, 121] on td "Shipment #: 8609254" at bounding box center [282, 115] width 93 height 13
click at [287, 101] on td "Refund shipment ID : 8609254" at bounding box center [282, 103] width 93 height 13
click at [283, 111] on td "Shipment #: 8609254" at bounding box center [282, 115] width 93 height 13
